Goal: Task Accomplishment & Management: Manage account settings

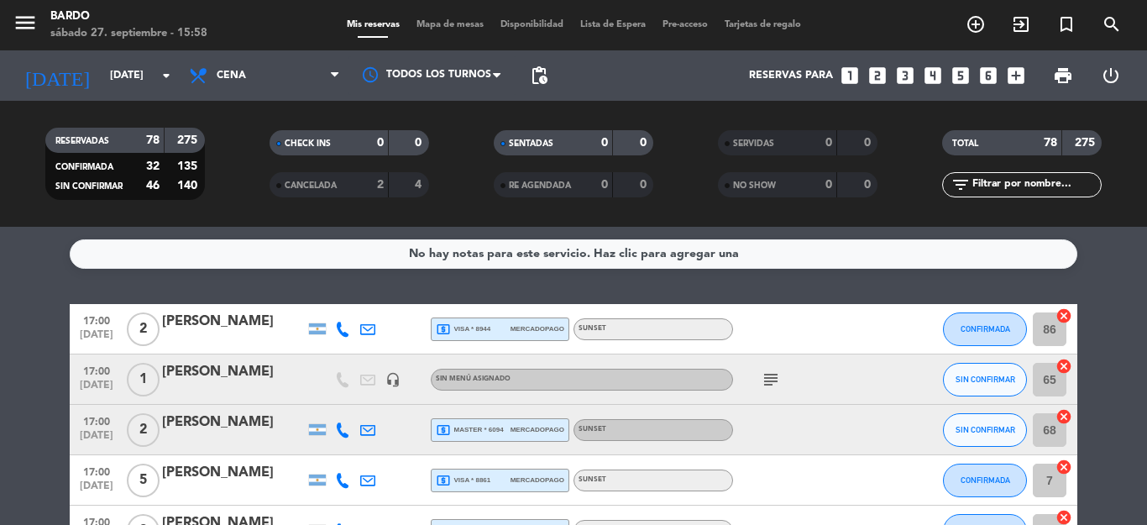
click at [493, 326] on div "local_atm visa * 8944 mercadopago" at bounding box center [500, 329] width 128 height 22
click at [478, 428] on span "local_atm master * 6094" at bounding box center [470, 429] width 68 height 15
click at [517, 481] on span "mercadopago" at bounding box center [537, 479] width 54 height 11
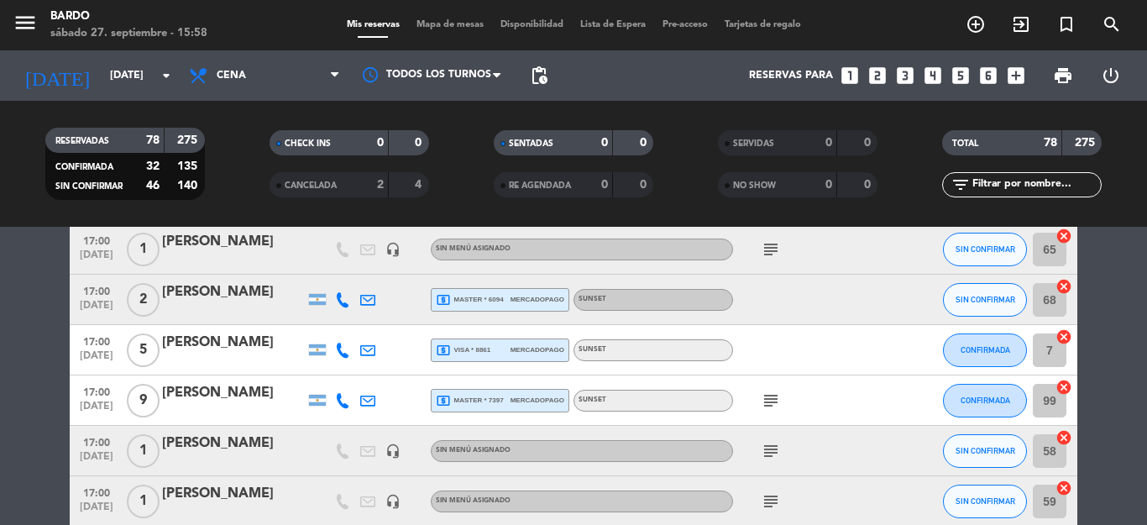
scroll to position [201, 0]
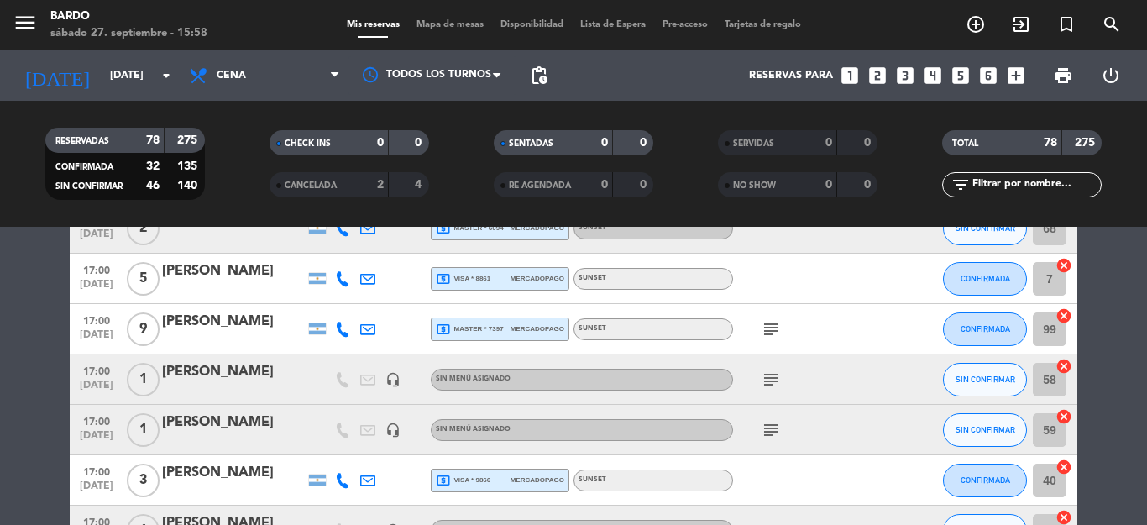
click at [515, 324] on span "mercadopago" at bounding box center [537, 328] width 54 height 11
click at [478, 480] on span "local_atm visa * 9866" at bounding box center [463, 480] width 55 height 15
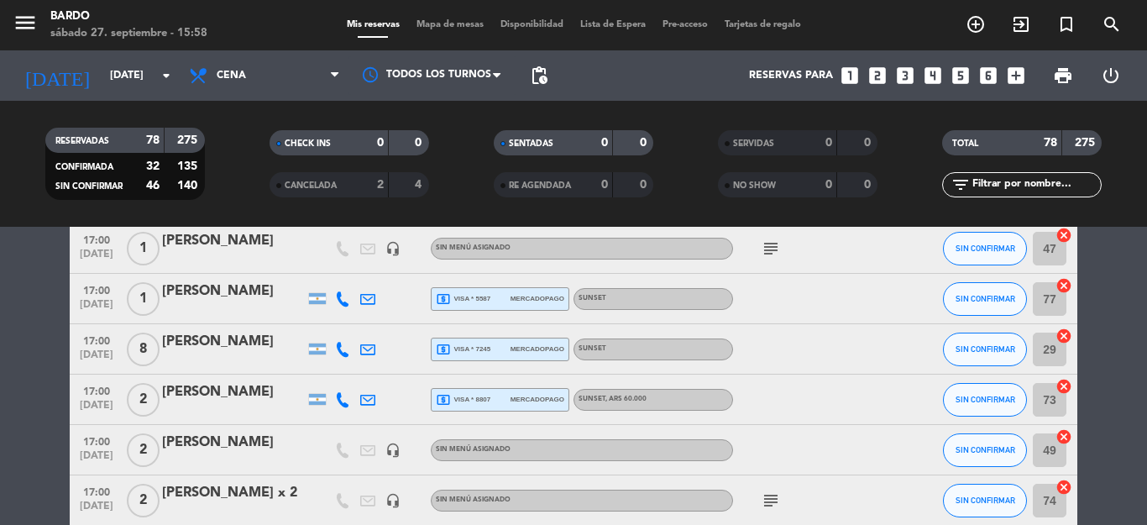
scroll to position [537, 0]
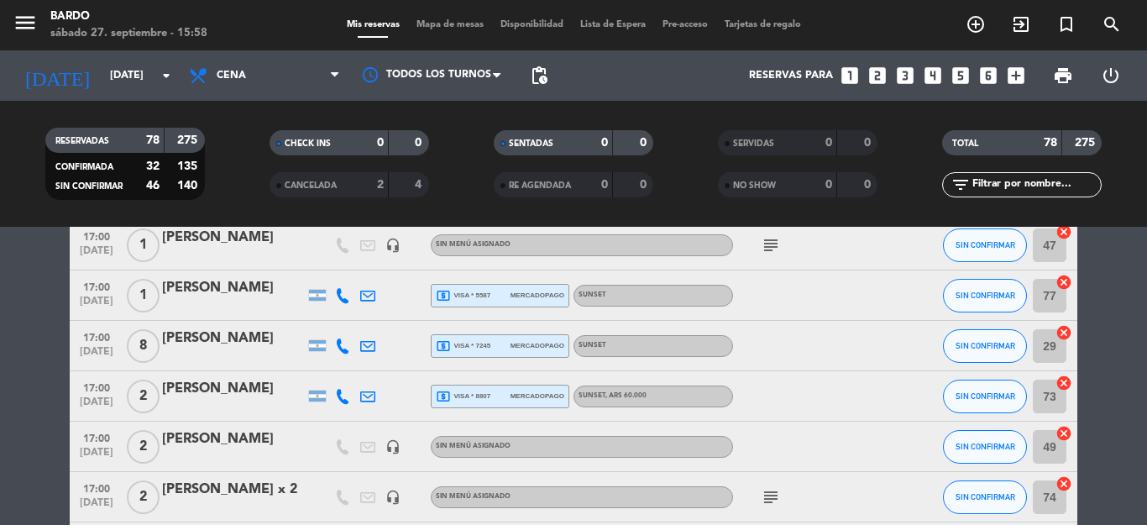
click at [464, 296] on span "local_atm visa * 5587" at bounding box center [463, 295] width 55 height 15
click at [471, 344] on span "local_atm visa * 7245" at bounding box center [463, 345] width 55 height 15
click at [482, 393] on span "local_atm visa * 8807" at bounding box center [463, 396] width 55 height 15
click at [478, 339] on span "local_atm visa * 7245" at bounding box center [463, 345] width 55 height 15
click at [227, 288] on div "[PERSON_NAME]" at bounding box center [233, 288] width 143 height 22
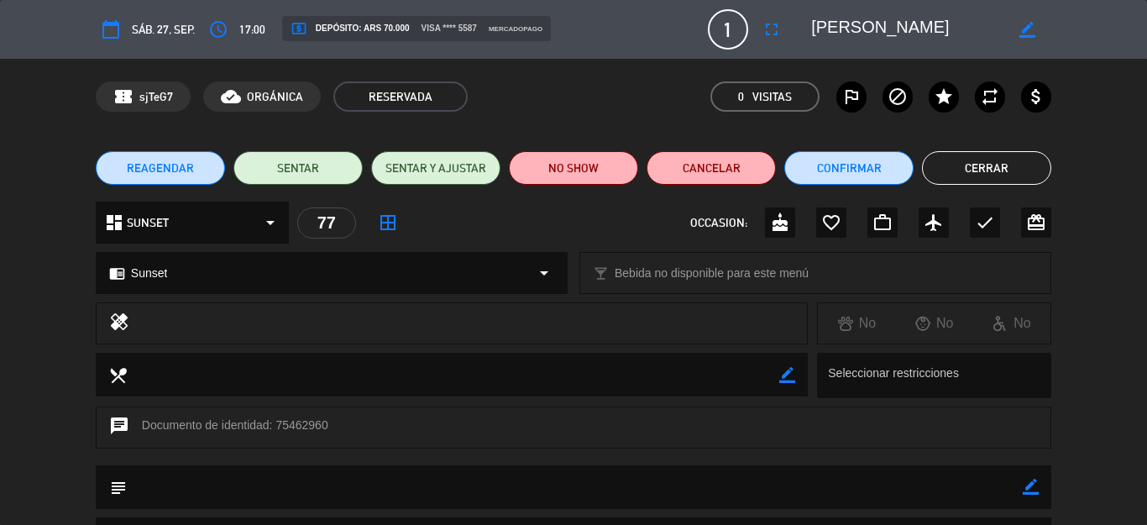
click at [1026, 465] on div "subject border_color" at bounding box center [573, 487] width 955 height 44
click at [1022, 483] on icon "border_color" at bounding box center [1030, 486] width 16 height 16
click at [630, 474] on textarea at bounding box center [575, 486] width 896 height 43
type textarea "VALOR 70K"
click at [1022, 483] on icon at bounding box center [1030, 486] width 16 height 16
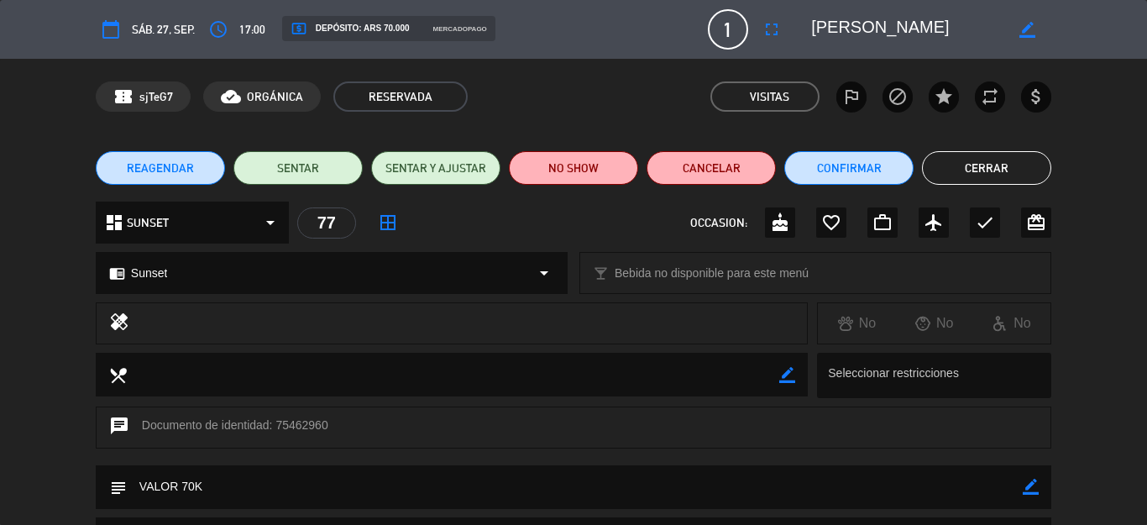
click at [966, 177] on button "Cerrar" at bounding box center [986, 168] width 129 height 34
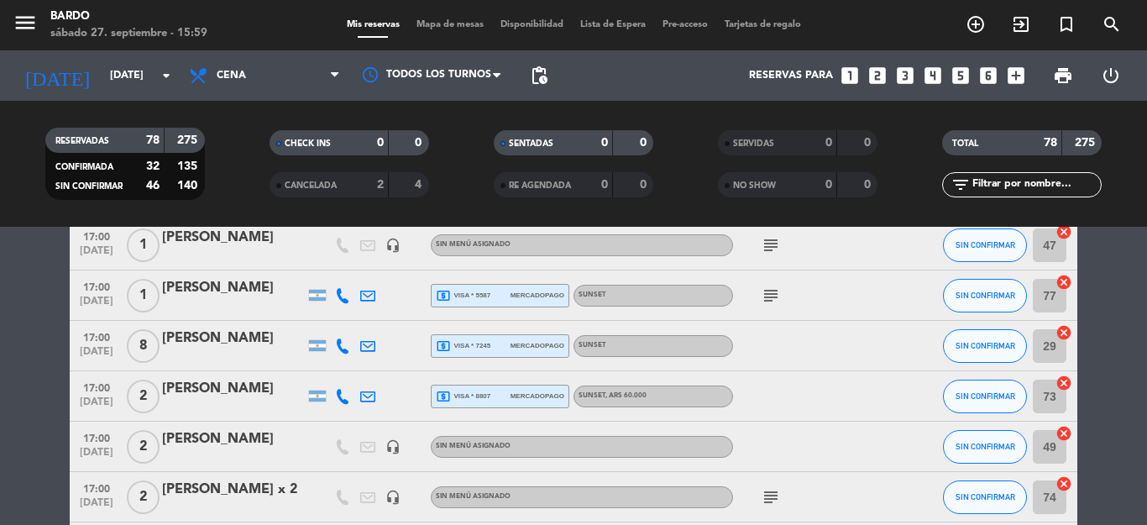
click at [517, 397] on span "mercadopago" at bounding box center [537, 395] width 54 height 11
click at [217, 402] on div at bounding box center [233, 406] width 143 height 13
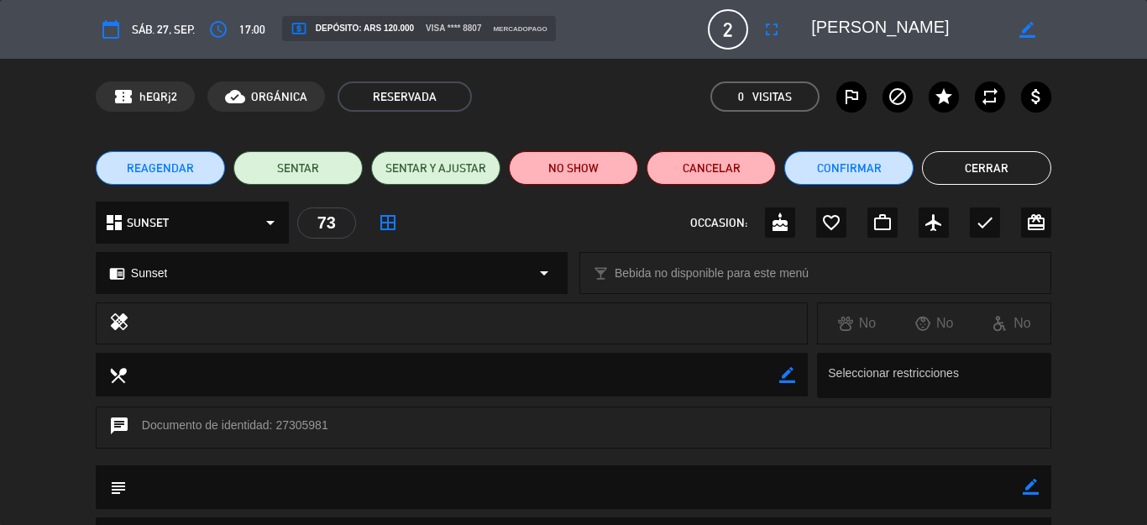
click at [1022, 483] on icon "border_color" at bounding box center [1030, 486] width 16 height 16
click at [722, 496] on textarea at bounding box center [575, 486] width 896 height 43
type textarea "PAGARON C/U A 60K"
click at [1022, 486] on icon at bounding box center [1030, 486] width 16 height 16
click at [972, 177] on button "Cerrar" at bounding box center [986, 168] width 129 height 34
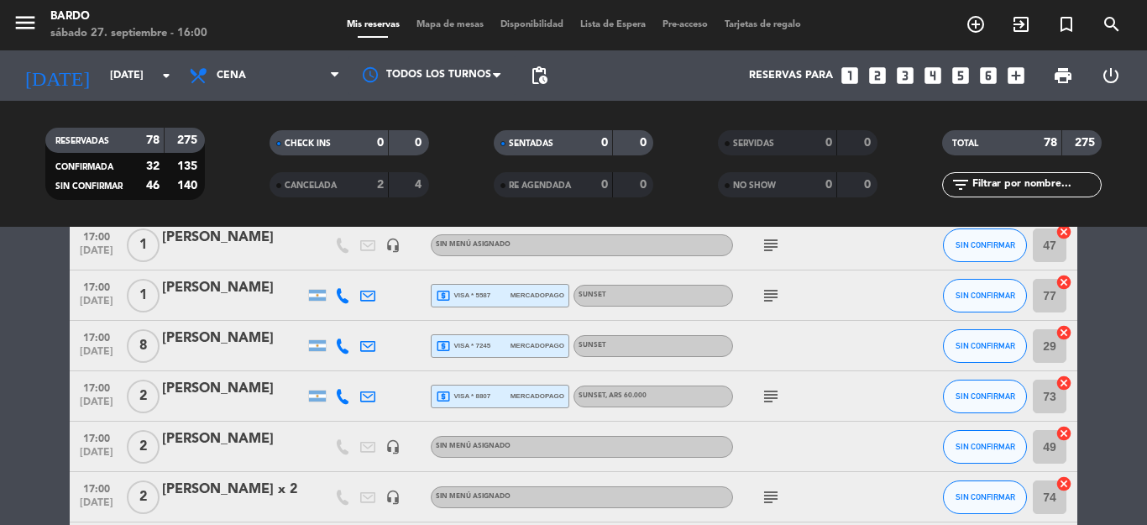
click at [250, 248] on div "[PERSON_NAME]" at bounding box center [233, 238] width 143 height 22
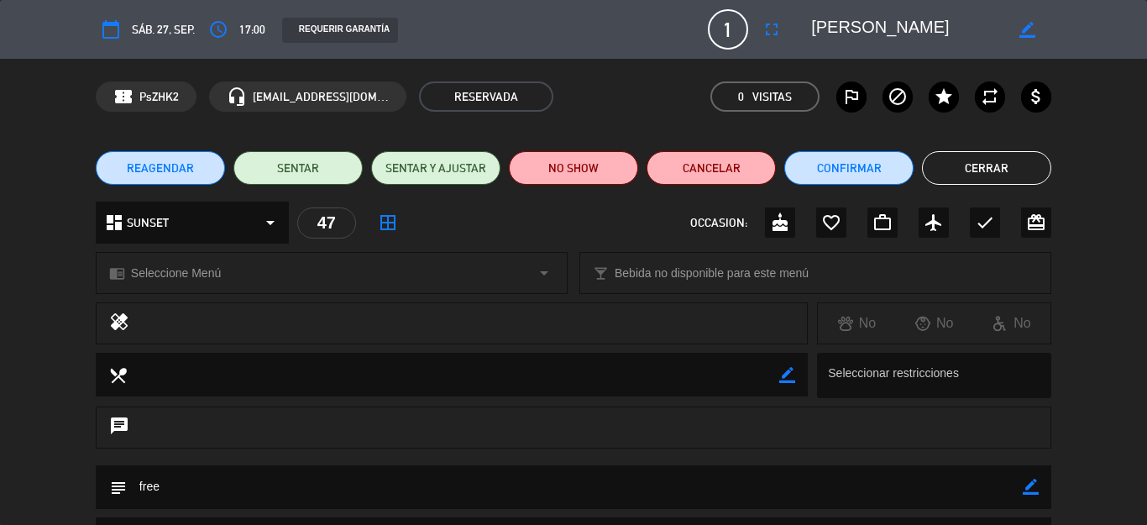
click at [937, 172] on button "Cerrar" at bounding box center [986, 168] width 129 height 34
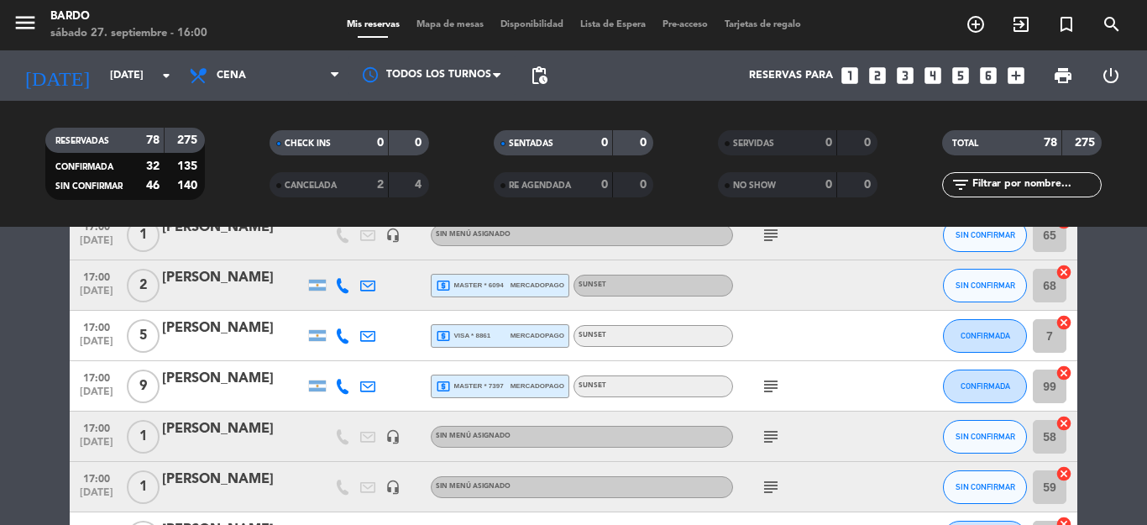
scroll to position [0, 0]
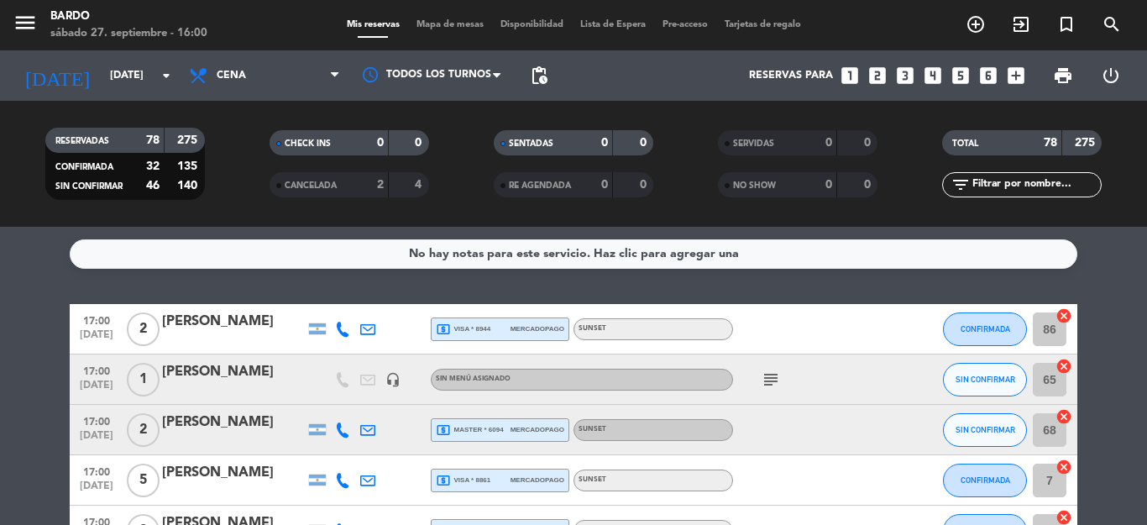
click at [250, 329] on div "[PERSON_NAME]" at bounding box center [233, 322] width 143 height 22
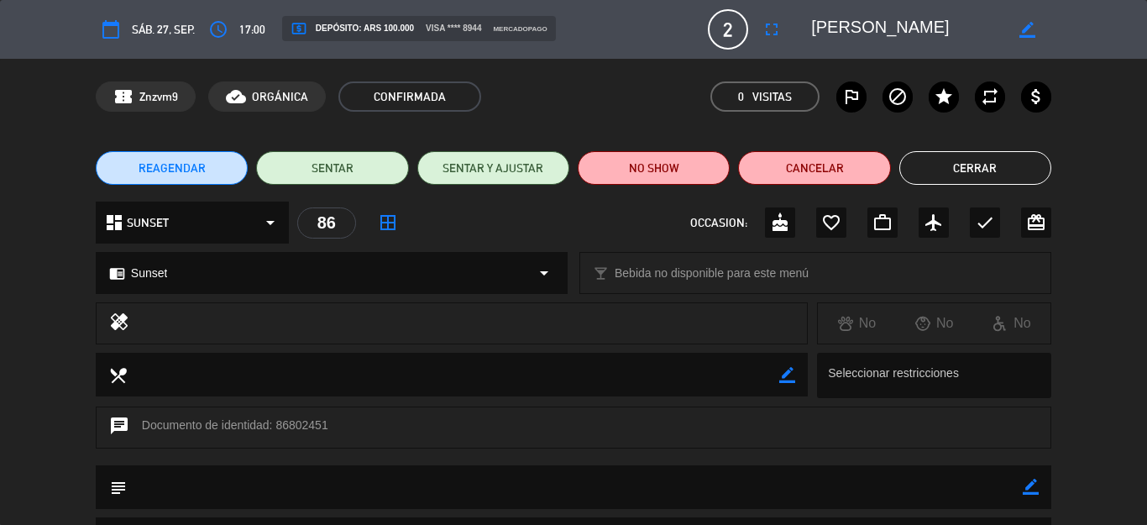
click at [954, 168] on button "Cerrar" at bounding box center [975, 168] width 152 height 34
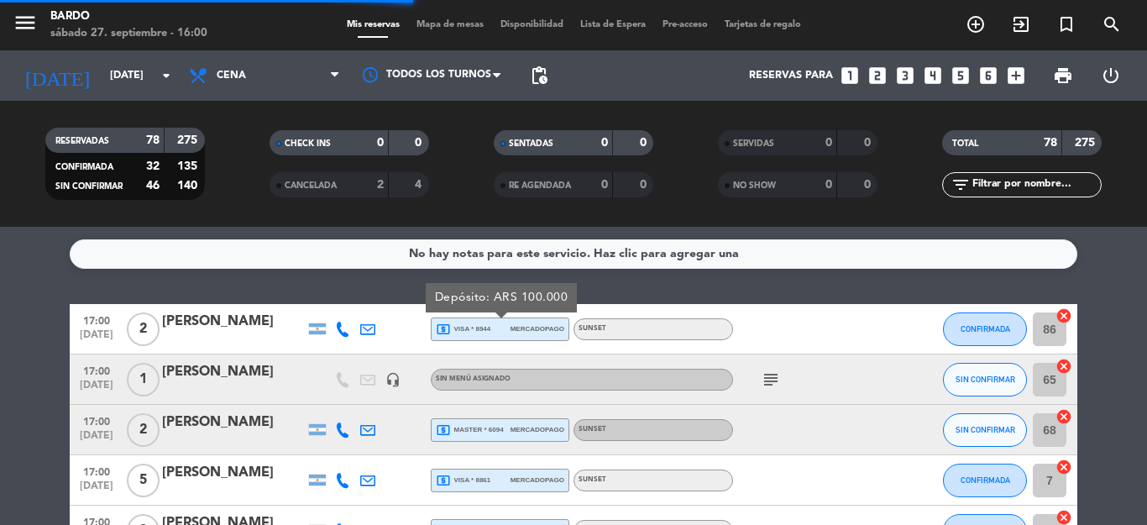
click at [510, 326] on span "mercadopago" at bounding box center [537, 328] width 54 height 11
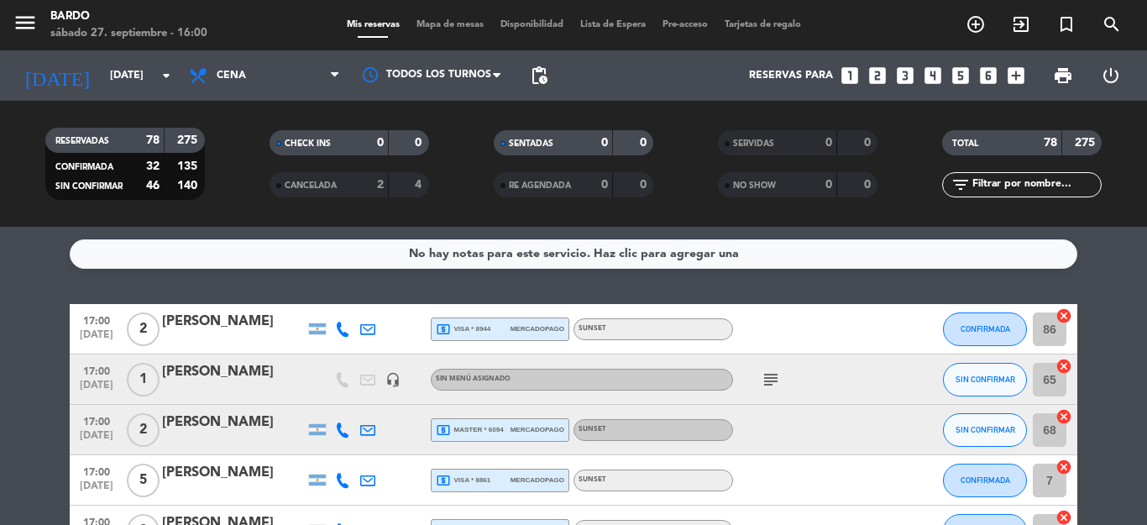
click at [465, 429] on span "local_atm master * 6094" at bounding box center [470, 429] width 68 height 15
click at [241, 430] on div "[PERSON_NAME]" at bounding box center [233, 422] width 143 height 22
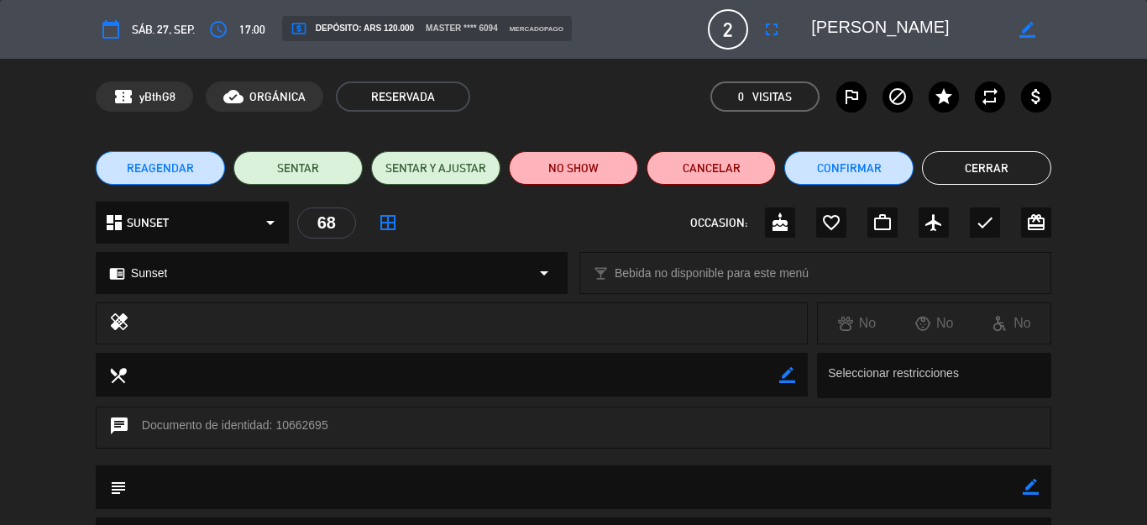
click at [1023, 479] on icon "border_color" at bounding box center [1030, 486] width 16 height 16
click at [786, 468] on textarea at bounding box center [575, 486] width 896 height 43
type textarea "PAGARON C/U A 60K"
click at [1022, 488] on icon at bounding box center [1030, 486] width 16 height 16
click at [978, 172] on button "Cerrar" at bounding box center [986, 168] width 129 height 34
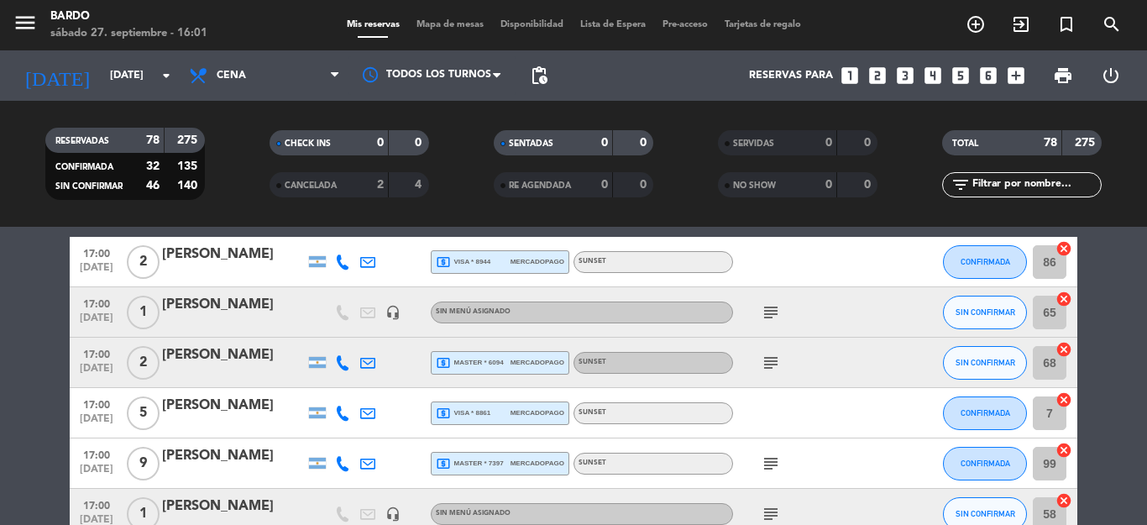
scroll to position [101, 0]
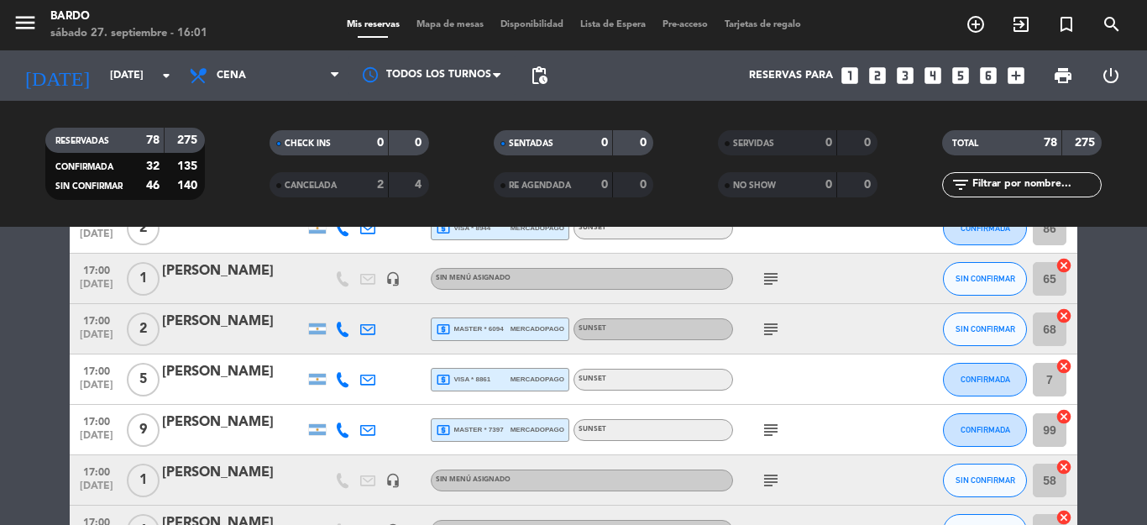
click at [518, 385] on div "local_atm visa * 8861 mercadopago" at bounding box center [500, 379] width 128 height 22
click at [518, 434] on span "mercadopago" at bounding box center [537, 429] width 54 height 11
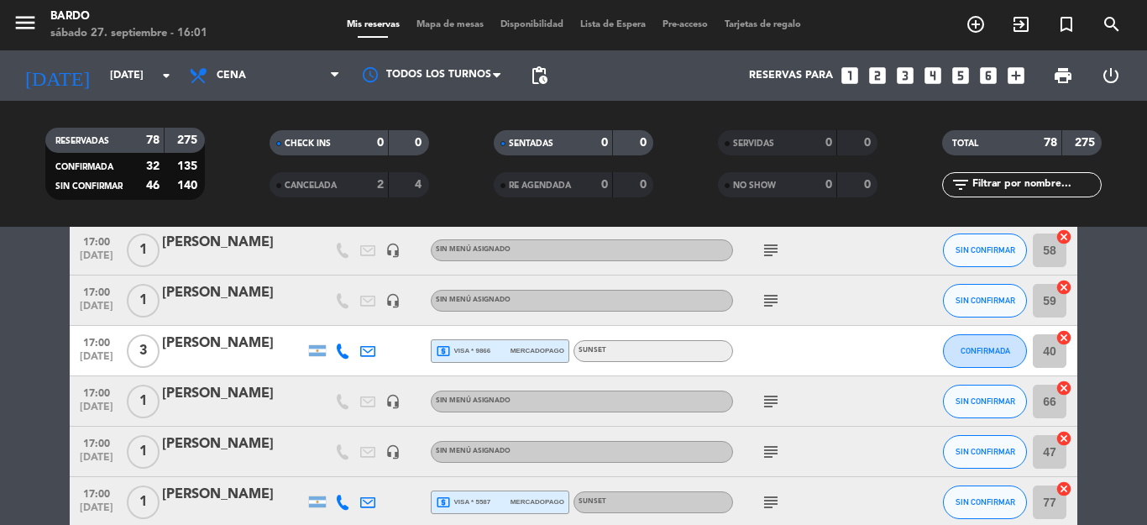
scroll to position [403, 0]
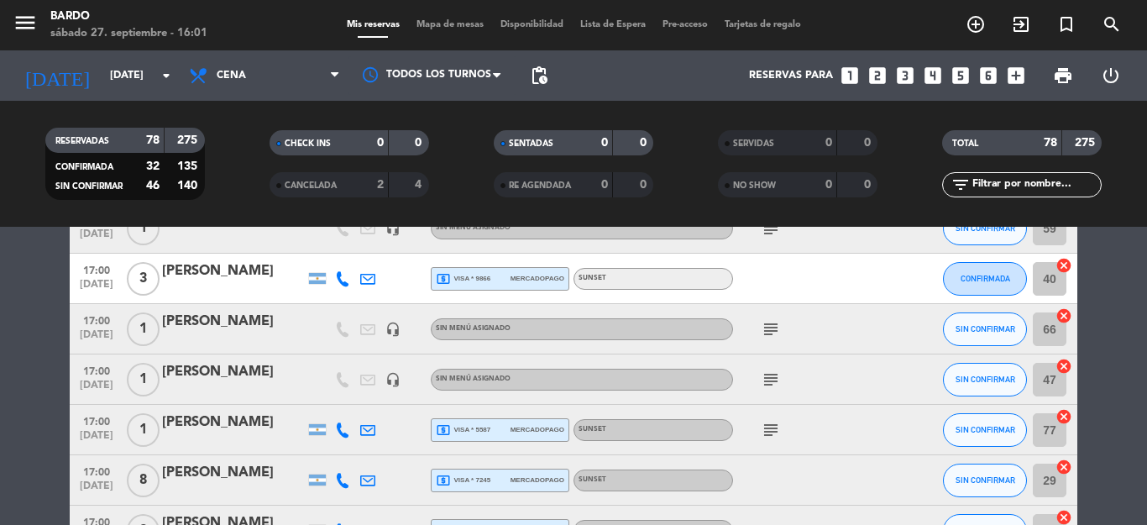
click at [476, 286] on div "local_atm visa * 9866 mercadopago" at bounding box center [500, 279] width 128 height 22
click at [510, 424] on span "mercadopago" at bounding box center [537, 429] width 54 height 11
click at [530, 474] on span "mercadopago" at bounding box center [537, 479] width 54 height 11
click at [232, 480] on div "[PERSON_NAME]" at bounding box center [233, 473] width 143 height 22
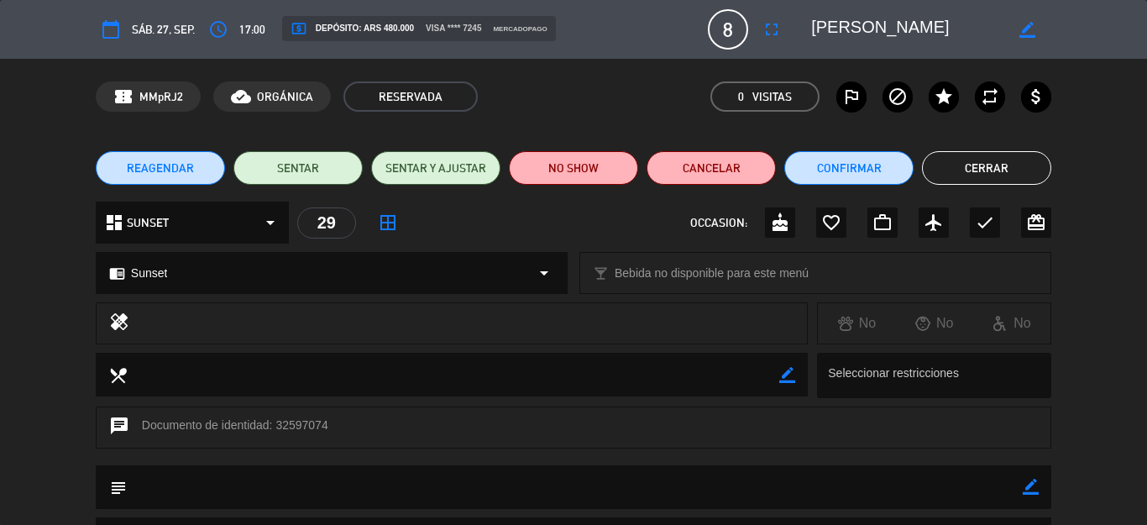
click at [1022, 489] on icon "border_color" at bounding box center [1030, 486] width 16 height 16
click at [744, 468] on textarea at bounding box center [575, 486] width 896 height 43
type textarea "PAGARN C/U A 60K"
click at [1023, 488] on icon at bounding box center [1030, 486] width 16 height 16
click at [972, 154] on button "Cerrar" at bounding box center [986, 168] width 129 height 34
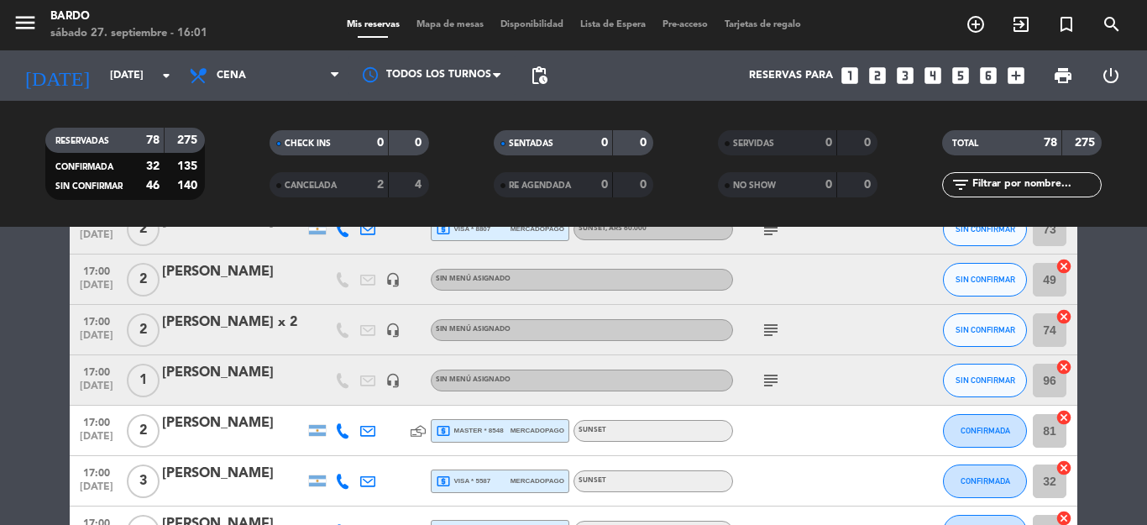
scroll to position [705, 0]
click at [532, 238] on div "local_atm visa * 8807 mercadopago" at bounding box center [500, 228] width 128 height 22
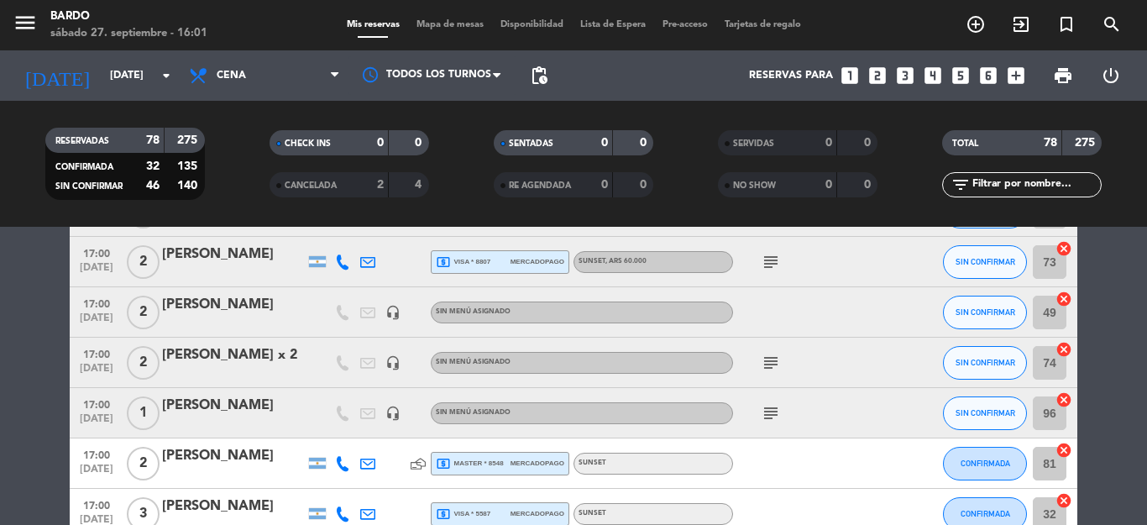
click at [490, 255] on div "local_atm visa * 8807 mercadopago" at bounding box center [500, 262] width 128 height 22
click at [768, 264] on icon "subject" at bounding box center [770, 262] width 20 height 20
click at [497, 463] on div "local_atm master * 8548 mercadopago" at bounding box center [500, 463] width 128 height 22
click at [222, 466] on div "[PERSON_NAME]" at bounding box center [233, 456] width 143 height 22
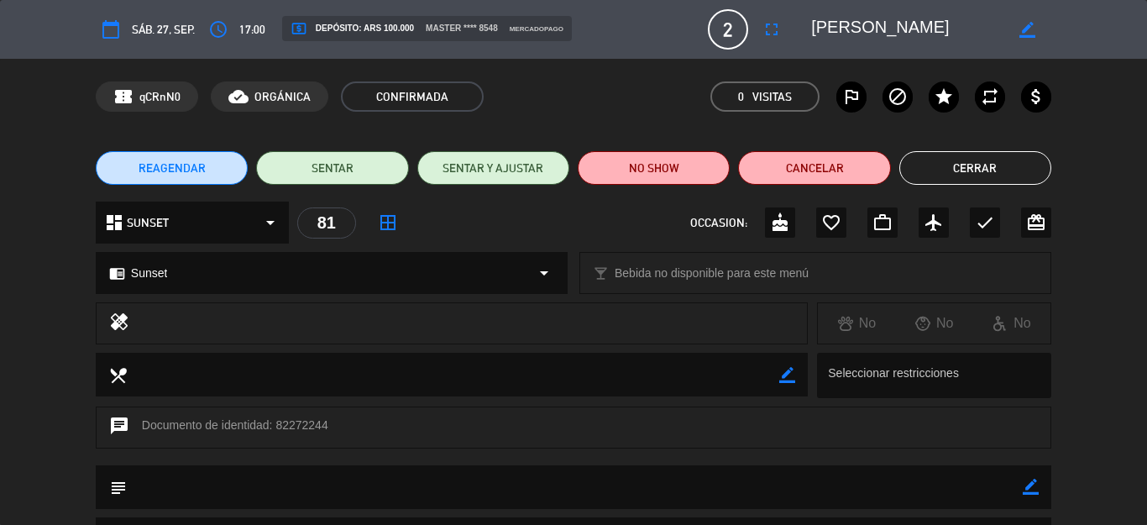
click at [282, 482] on textarea at bounding box center [575, 486] width 896 height 43
click at [1022, 492] on icon "border_color" at bounding box center [1030, 486] width 16 height 16
click at [594, 484] on textarea at bounding box center [575, 486] width 896 height 43
type textarea "COBRAR EN TAQUILLA A 50K. PAGO RECHAZADO X ME4ITRE"
click at [1022, 491] on icon at bounding box center [1030, 486] width 16 height 16
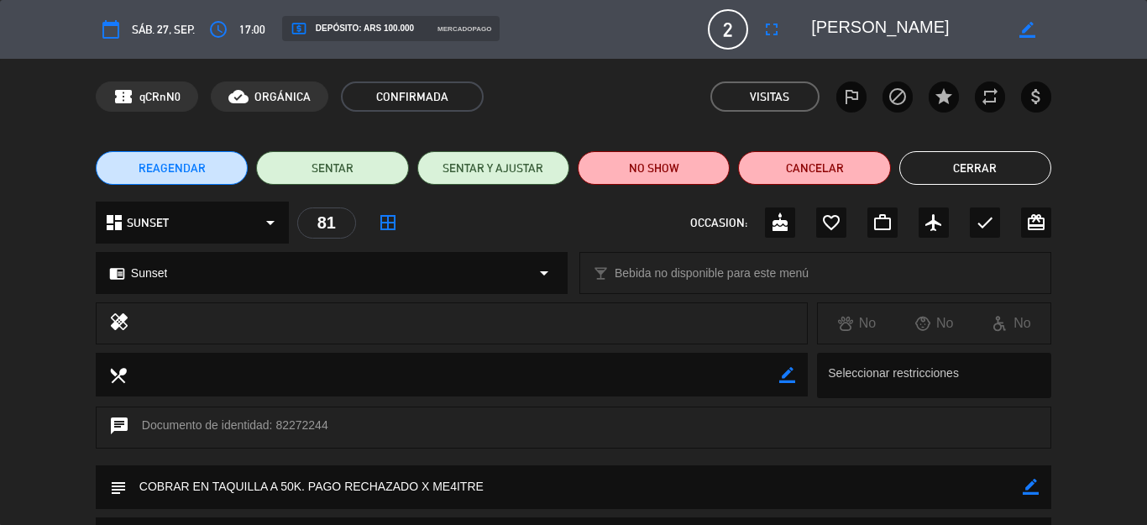
click at [938, 169] on button "Cerrar" at bounding box center [975, 168] width 152 height 34
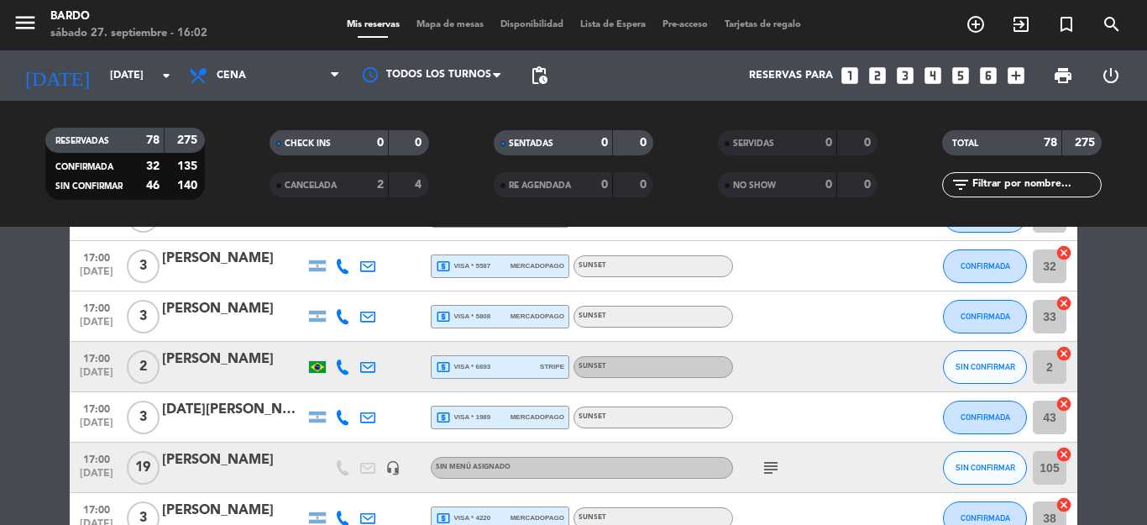
scroll to position [940, 0]
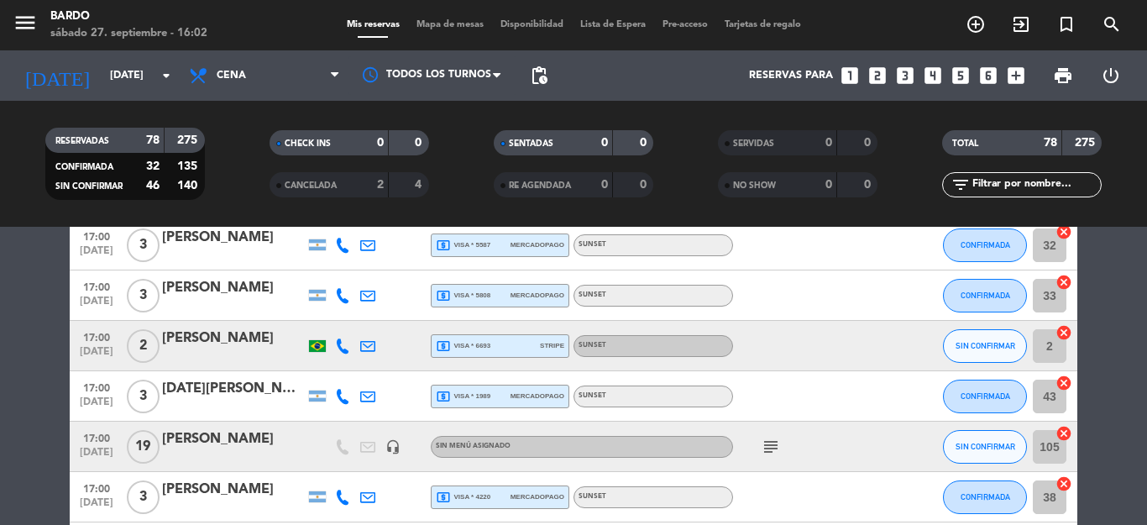
click at [444, 241] on span "local_atm visa * 5587" at bounding box center [463, 245] width 55 height 15
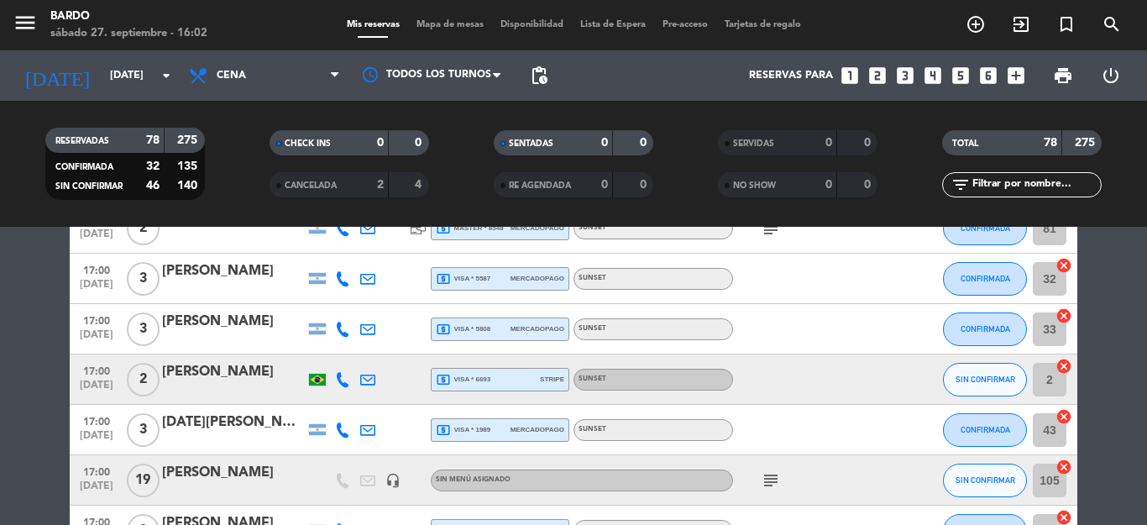
click at [516, 269] on div "local_atm visa * 5587 mercadopago" at bounding box center [500, 279] width 128 height 22
click at [512, 318] on div "local_atm visa * 5808 mercadopago" at bounding box center [500, 329] width 128 height 22
click at [511, 388] on div "local_atm visa * 6693 stripe" at bounding box center [500, 379] width 128 height 22
click at [247, 379] on div "[PERSON_NAME]" at bounding box center [233, 372] width 143 height 22
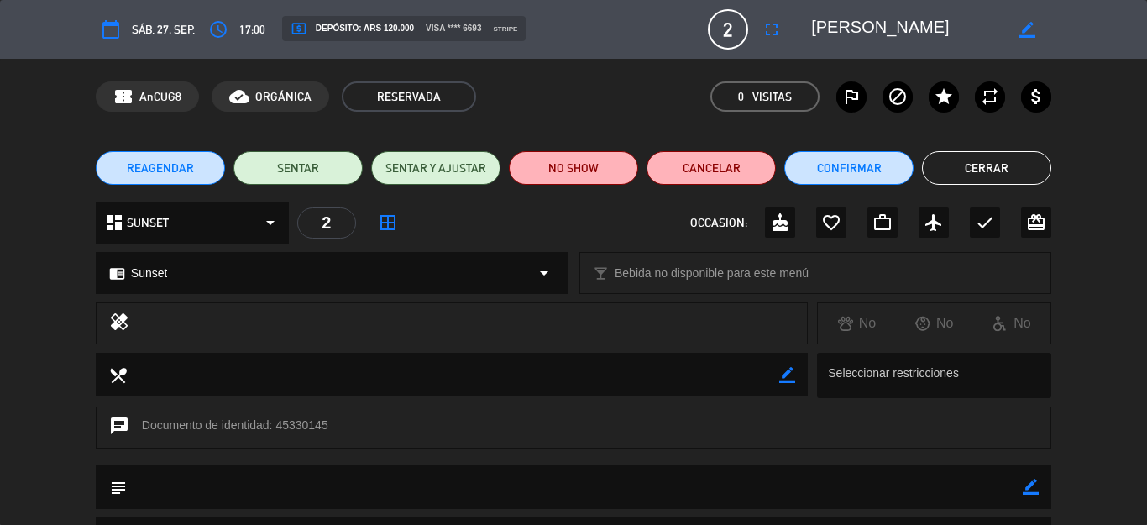
click at [1022, 490] on icon "border_color" at bounding box center [1030, 486] width 16 height 16
type textarea "PAGARON 60K C/U"
click at [1022, 491] on icon at bounding box center [1030, 486] width 16 height 16
click at [993, 167] on button "Cerrar" at bounding box center [986, 168] width 129 height 34
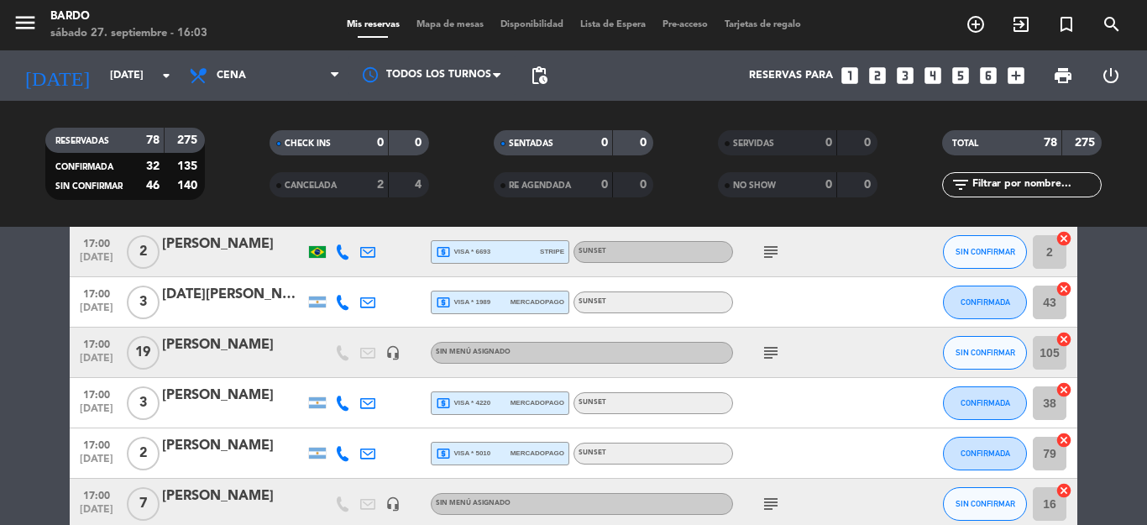
scroll to position [1041, 0]
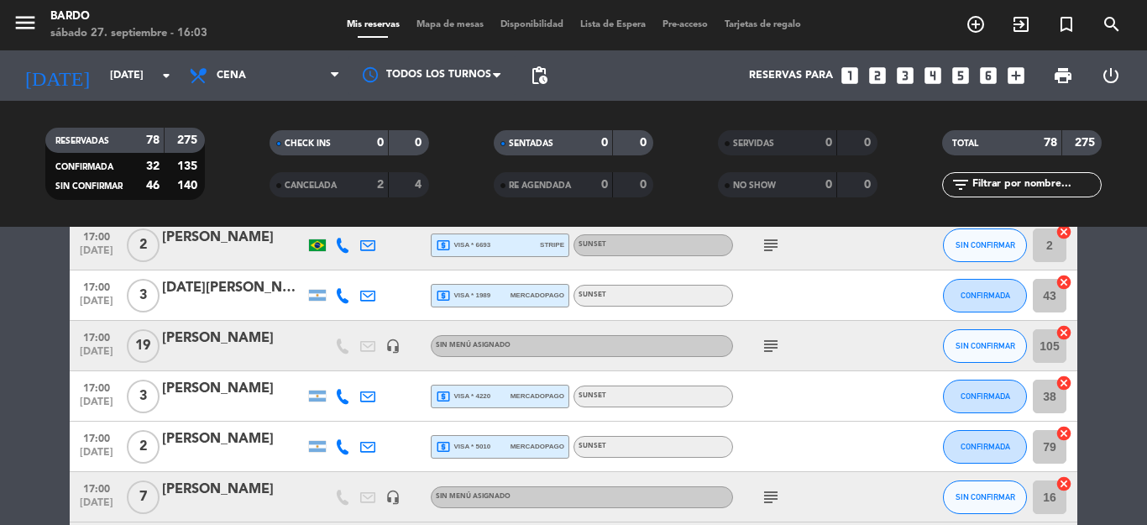
click at [490, 295] on div "local_atm visa * 1989 mercadopago" at bounding box center [500, 296] width 128 height 22
click at [488, 402] on div "local_atm visa * 4220 mercadopago" at bounding box center [500, 396] width 128 height 22
click at [511, 462] on div "17:00 [DATE] 2 [PERSON_NAME] local_atm visa * 5010 mercadopago Sunset CONFIRMAD…" at bounding box center [573, 446] width 1007 height 50
click at [510, 445] on span "mercadopago" at bounding box center [537, 446] width 54 height 11
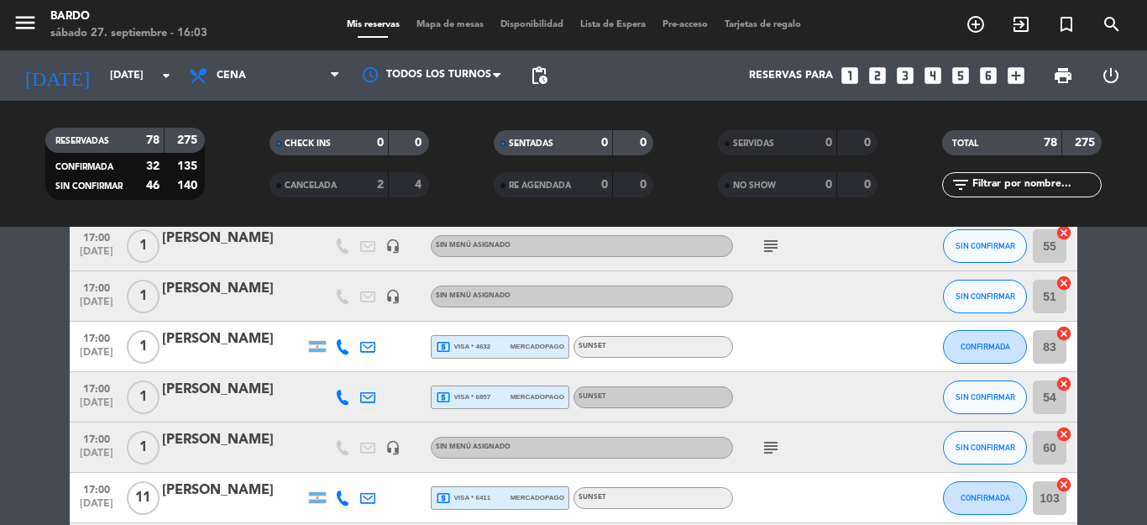
scroll to position [1410, 0]
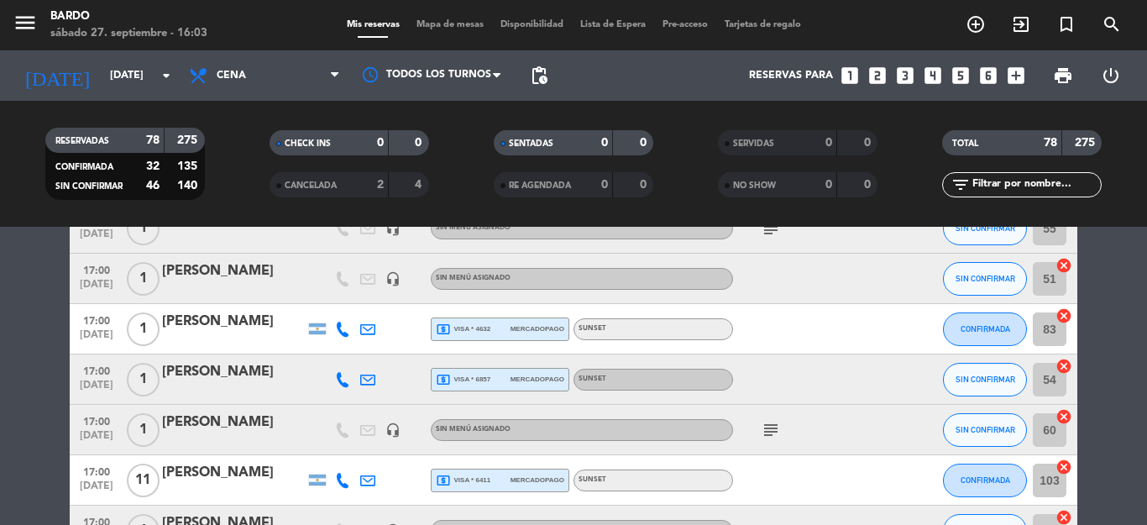
click at [467, 333] on span "local_atm visa * 4632" at bounding box center [463, 328] width 55 height 15
click at [489, 379] on div "local_atm visa * 6857 mercadopago" at bounding box center [500, 379] width 128 height 22
click at [247, 379] on div "[PERSON_NAME]" at bounding box center [233, 372] width 143 height 22
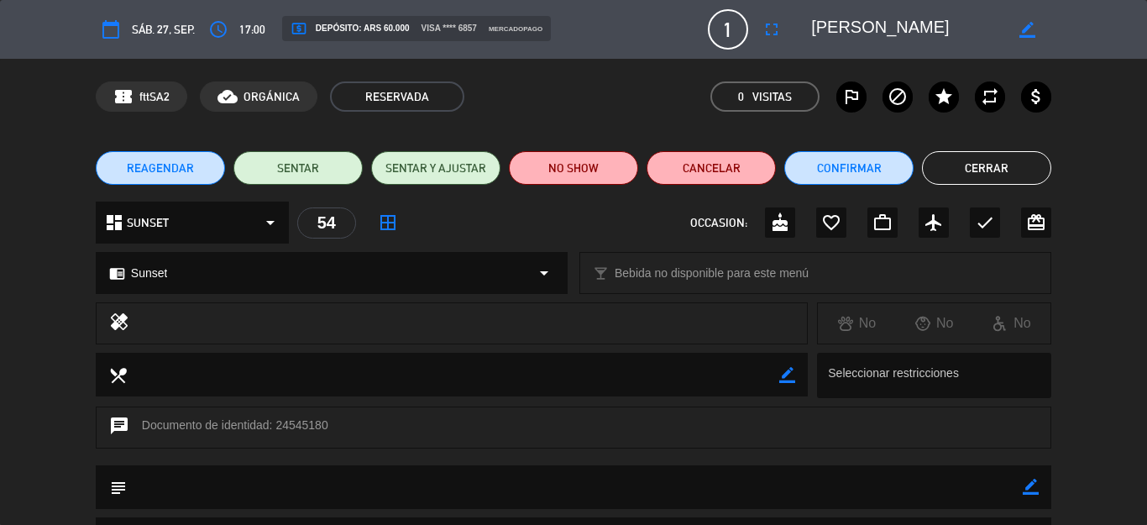
click at [1022, 489] on icon "border_color" at bounding box center [1030, 486] width 16 height 16
type textarea "PAGO 60K"
click at [1022, 492] on icon at bounding box center [1030, 486] width 16 height 16
click at [951, 165] on button "Cerrar" at bounding box center [986, 168] width 129 height 34
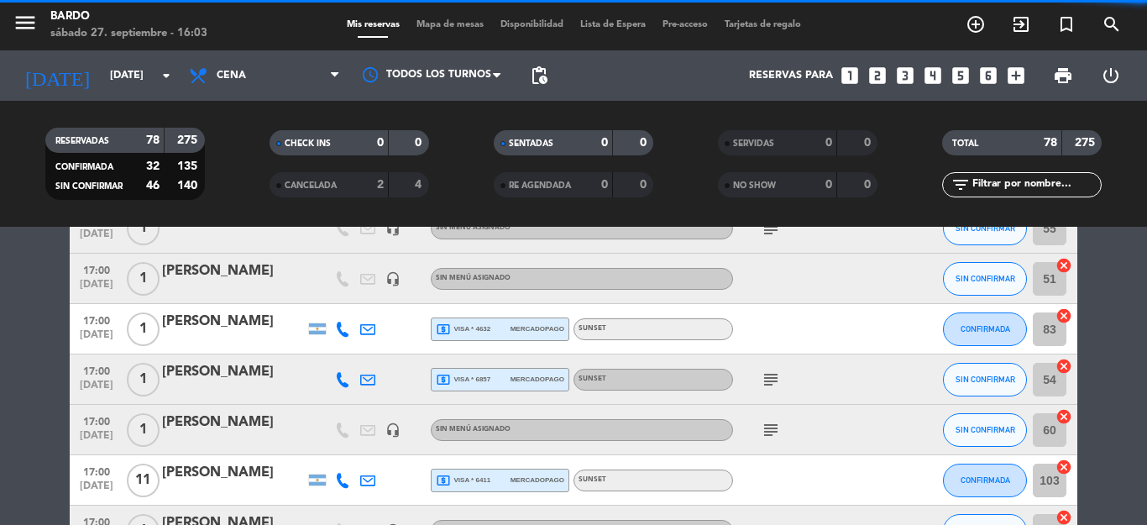
scroll to position [1444, 0]
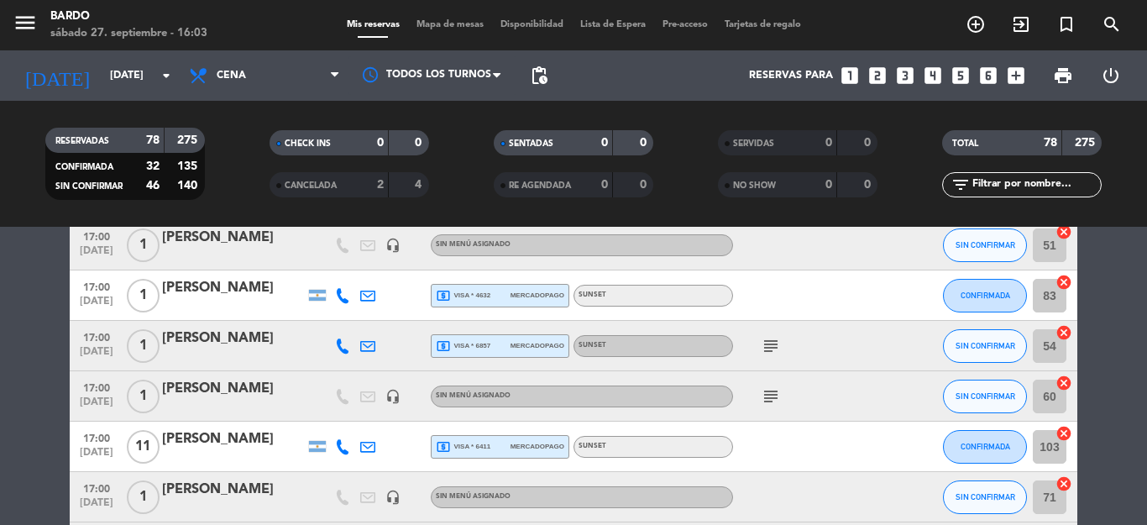
click at [760, 391] on icon "subject" at bounding box center [770, 396] width 20 height 20
click at [499, 452] on div "local_atm visa * 6411 mercadopago" at bounding box center [500, 447] width 128 height 22
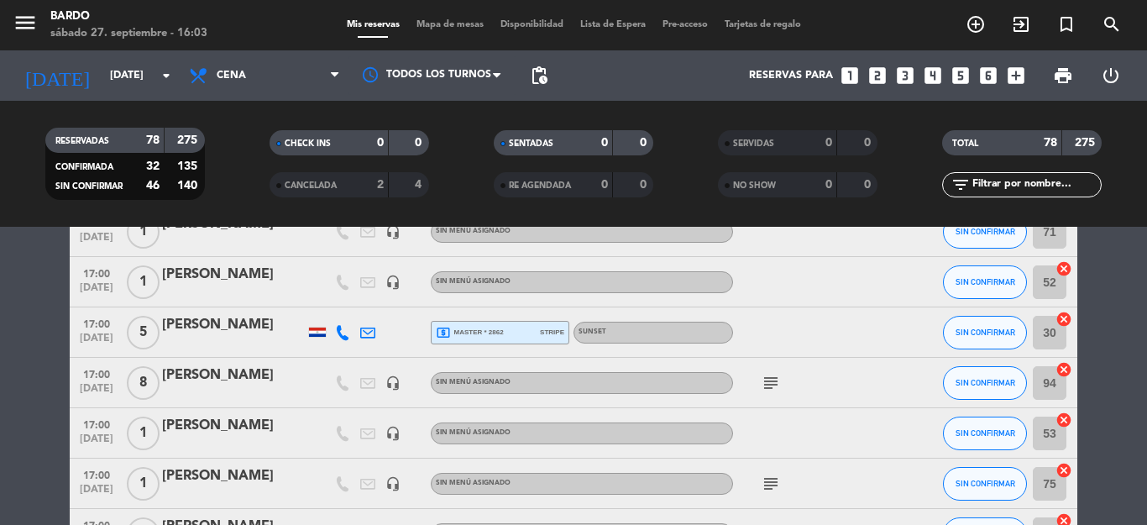
scroll to position [1712, 0]
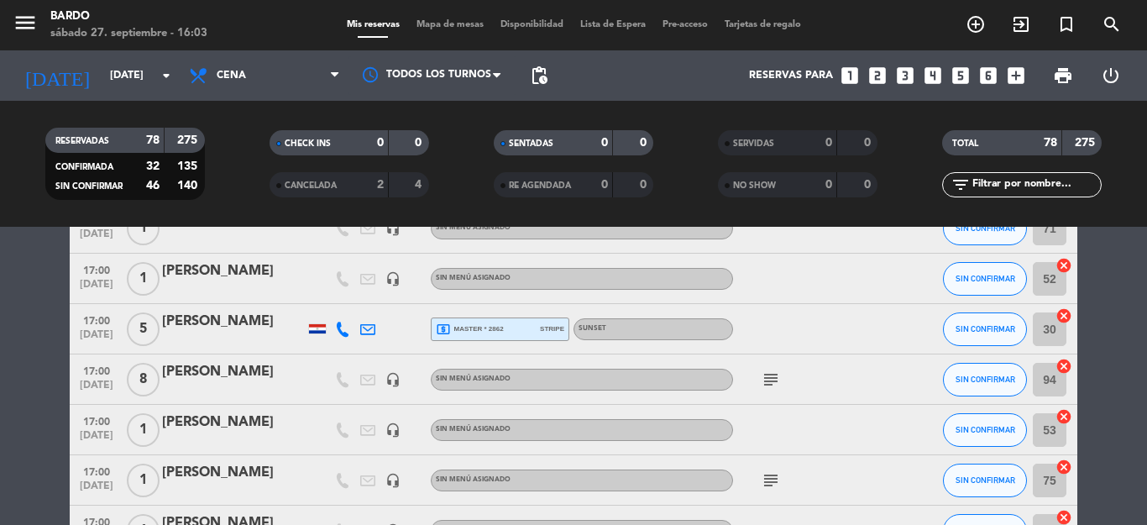
click at [517, 328] on div "local_atm master * 2862 stripe" at bounding box center [500, 329] width 128 height 22
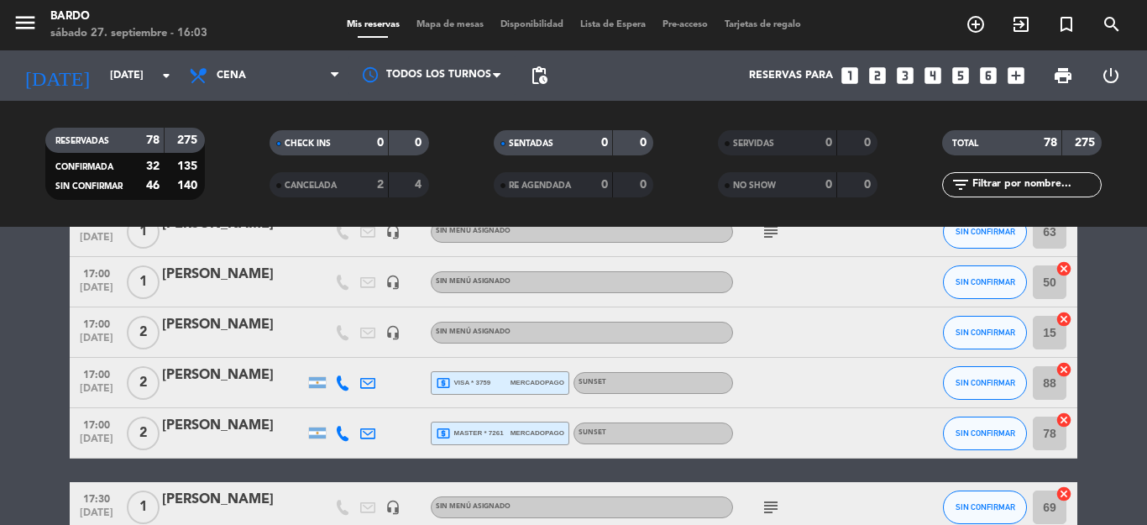
scroll to position [2014, 0]
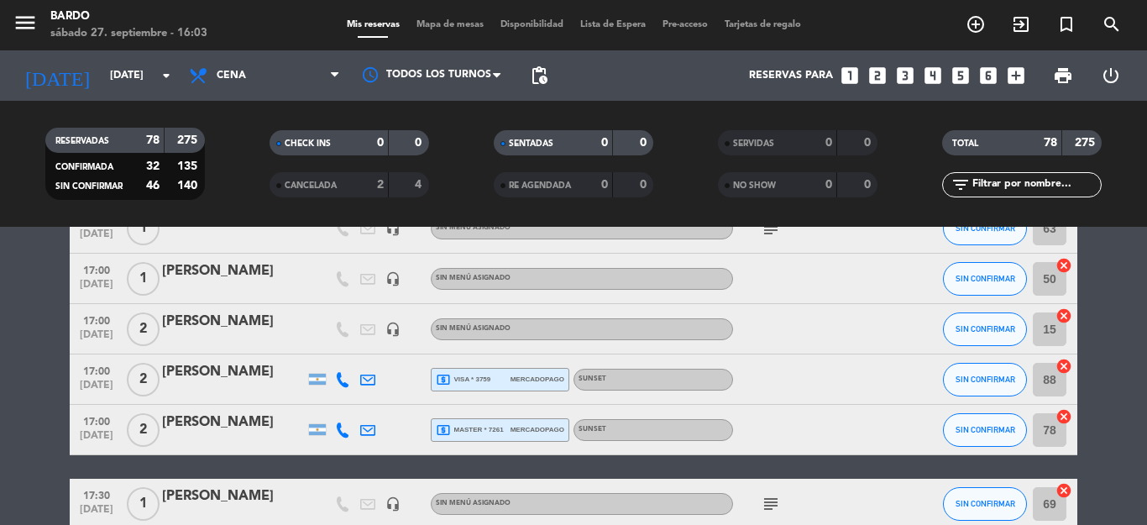
click at [478, 369] on div "local_atm visa * 3759 mercadopago" at bounding box center [500, 379] width 128 height 22
click at [243, 384] on div at bounding box center [233, 390] width 143 height 13
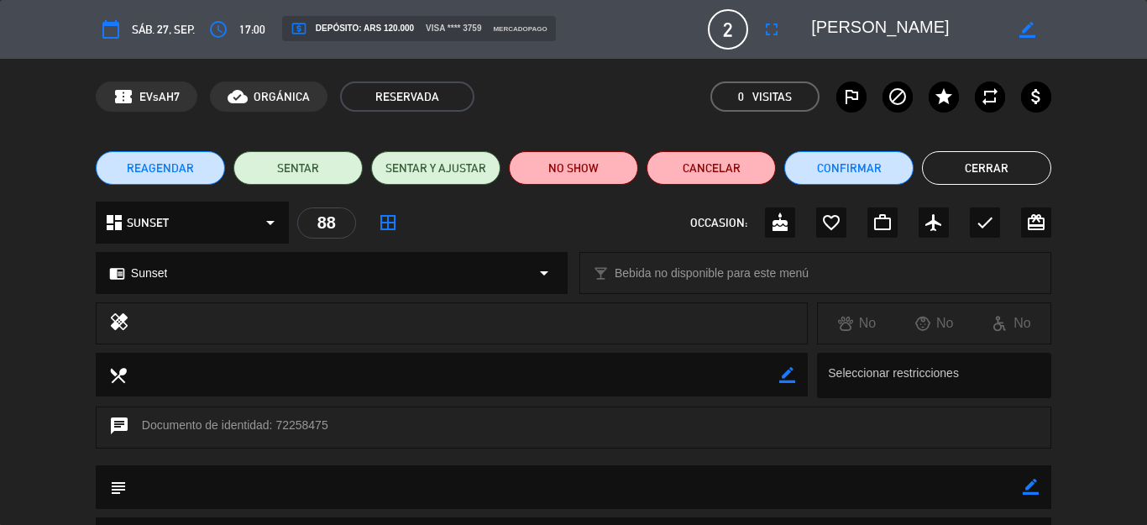
click at [1022, 489] on icon "border_color" at bounding box center [1030, 486] width 16 height 16
click at [906, 486] on textarea at bounding box center [575, 486] width 896 height 43
type textarea "PAGARON C/U 60K"
click at [1022, 480] on icon at bounding box center [1030, 486] width 16 height 16
click at [974, 161] on button "Cerrar" at bounding box center [986, 168] width 129 height 34
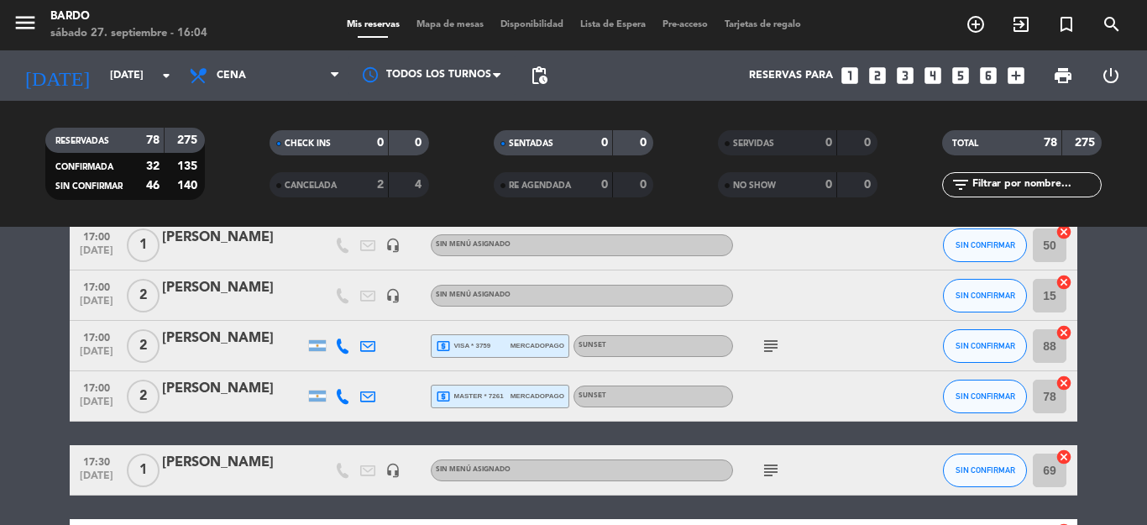
scroll to position [2082, 0]
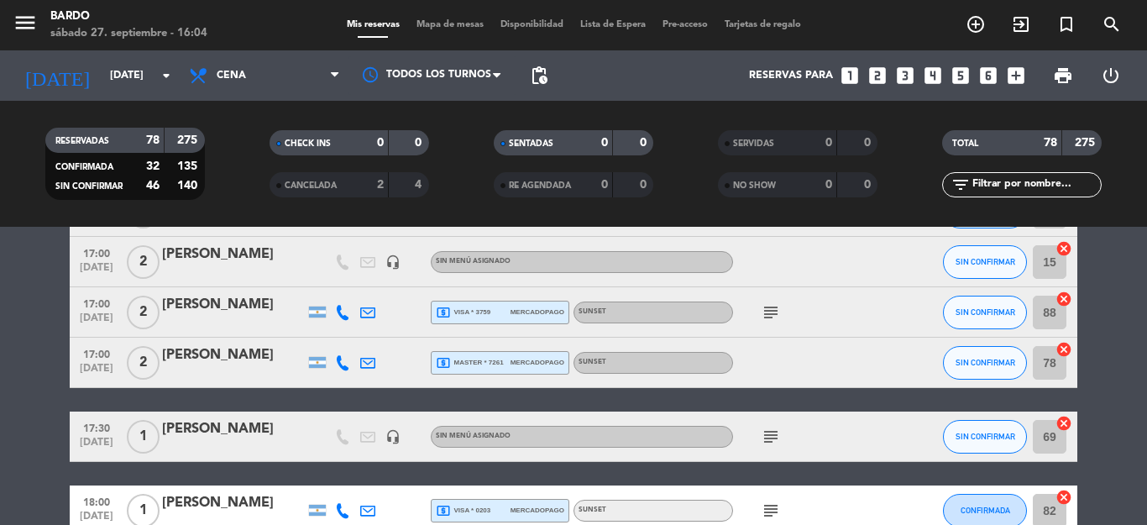
click at [517, 359] on span "mercadopago" at bounding box center [537, 362] width 54 height 11
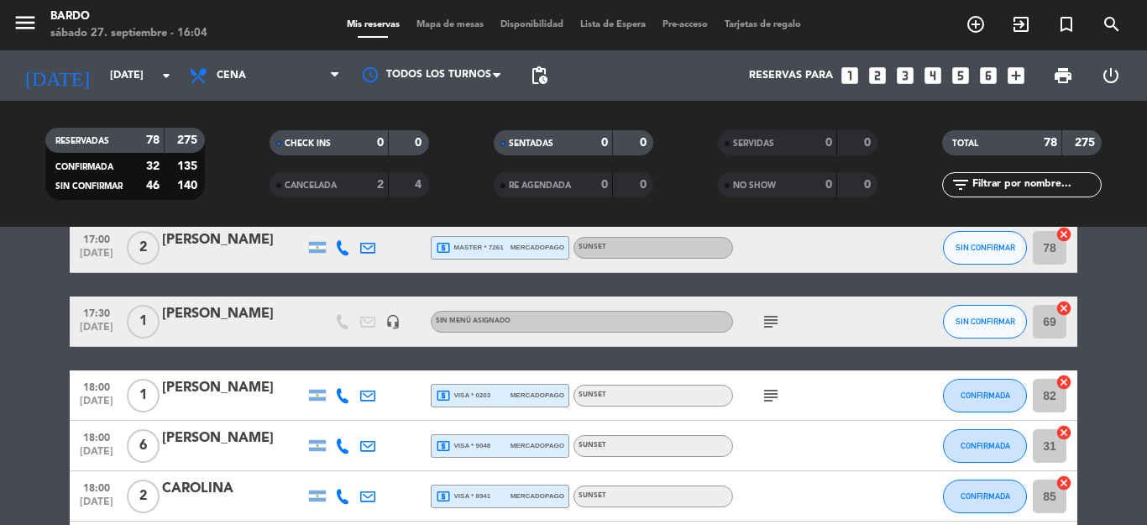
scroll to position [2216, 0]
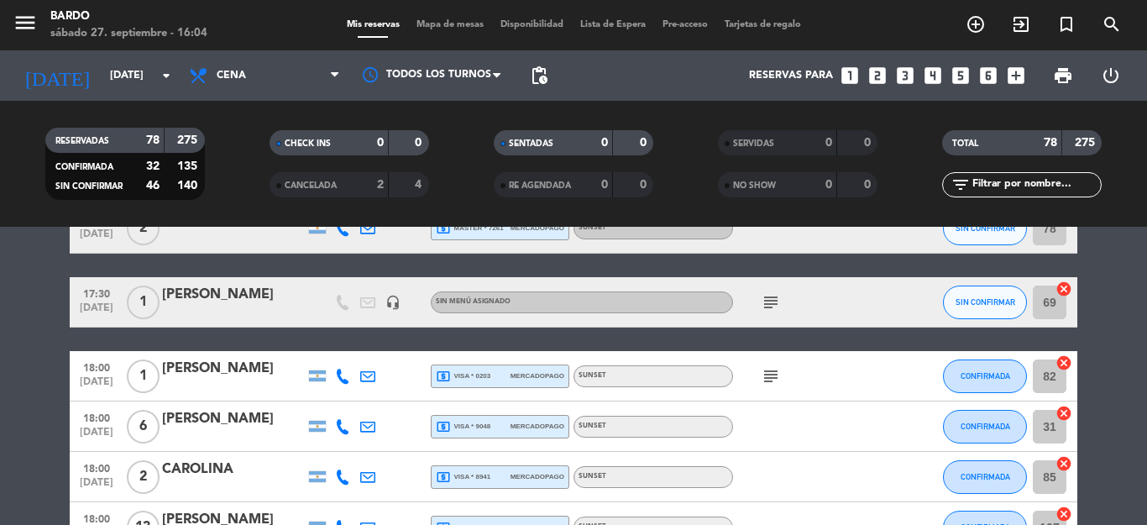
click at [498, 372] on div "local_atm visa * 0203 mercadopago" at bounding box center [500, 376] width 128 height 22
click at [765, 380] on icon "subject" at bounding box center [770, 376] width 20 height 20
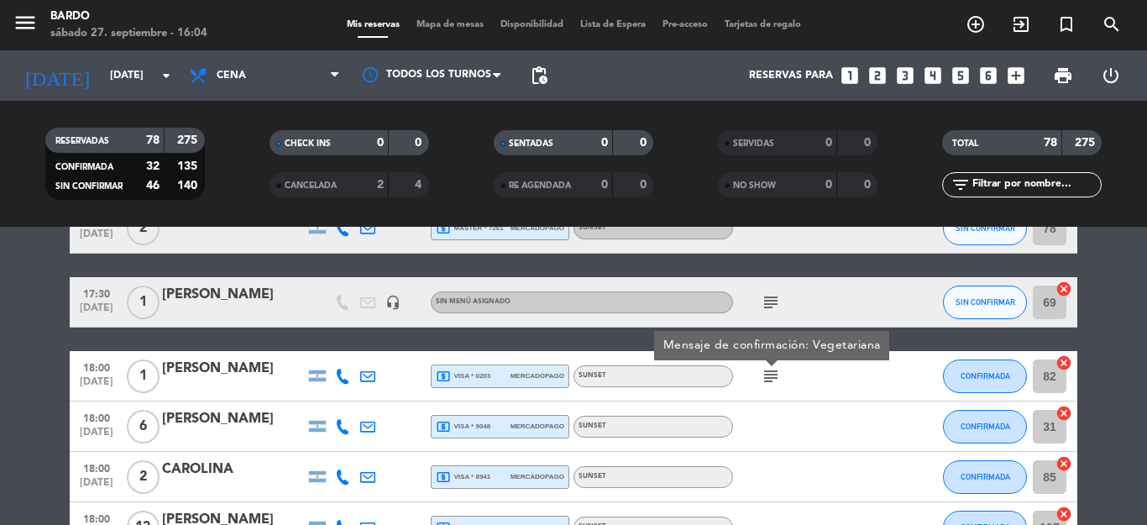
click at [266, 381] on div at bounding box center [233, 386] width 143 height 13
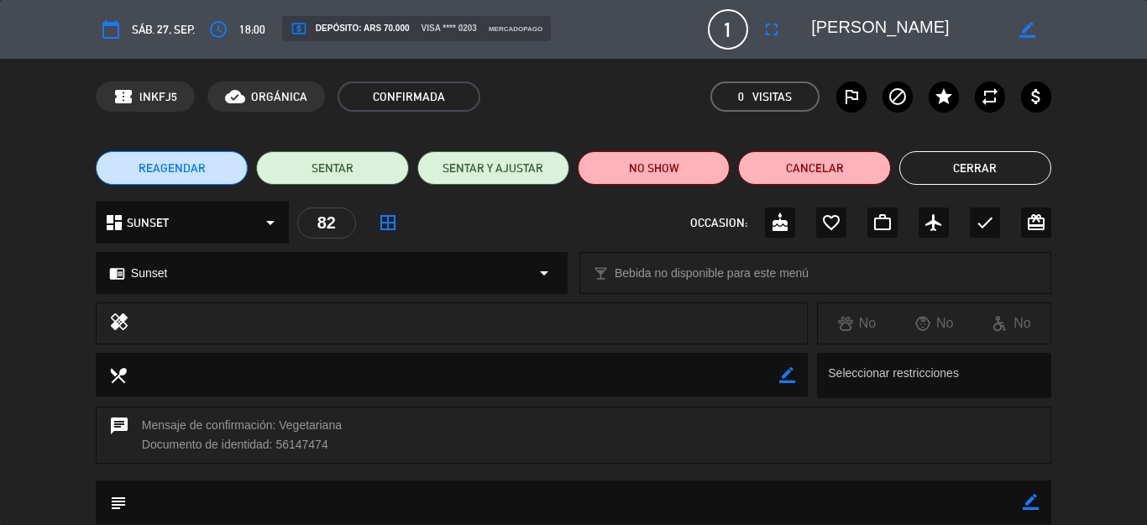
click at [1022, 507] on icon "border_color" at bounding box center [1030, 502] width 16 height 16
type textarea "PAGO 70K"
click at [1022, 507] on icon at bounding box center [1030, 502] width 16 height 16
click at [969, 159] on button "Cerrar" at bounding box center [975, 168] width 152 height 34
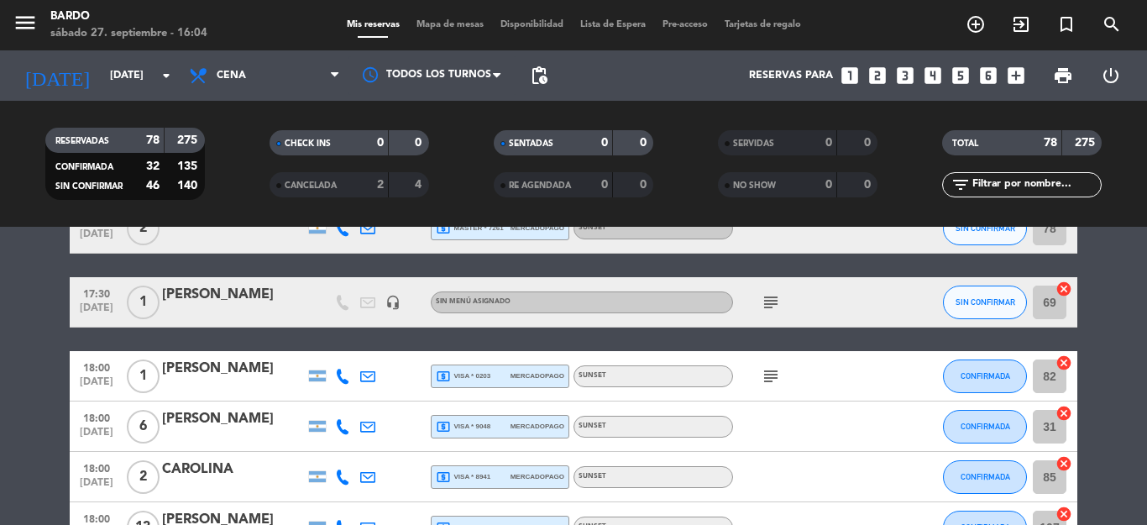
click at [492, 435] on div "local_atm visa * 9048 mercadopago" at bounding box center [500, 426] width 128 height 22
click at [510, 475] on span "mercadopago" at bounding box center [537, 476] width 54 height 11
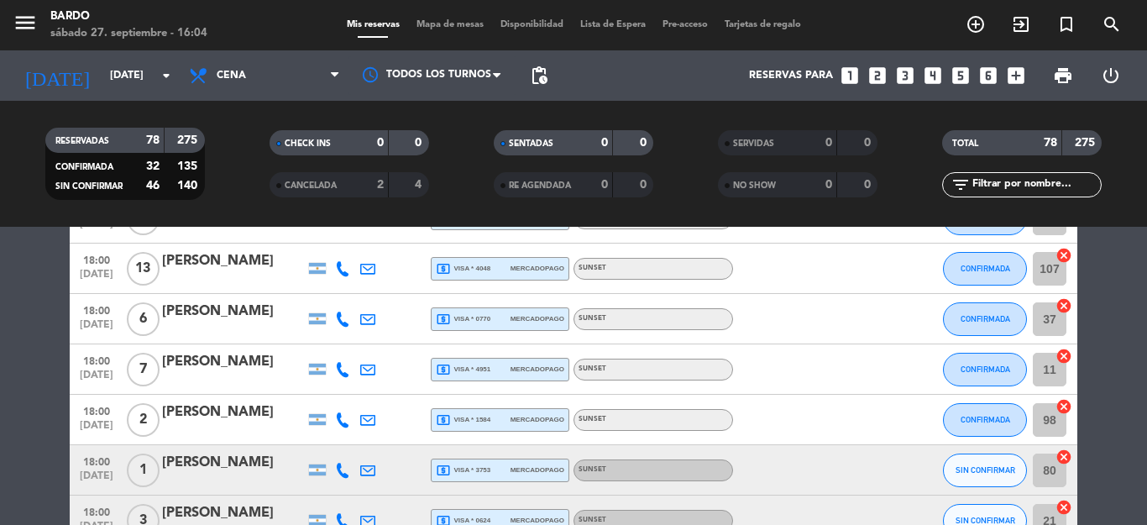
scroll to position [2484, 0]
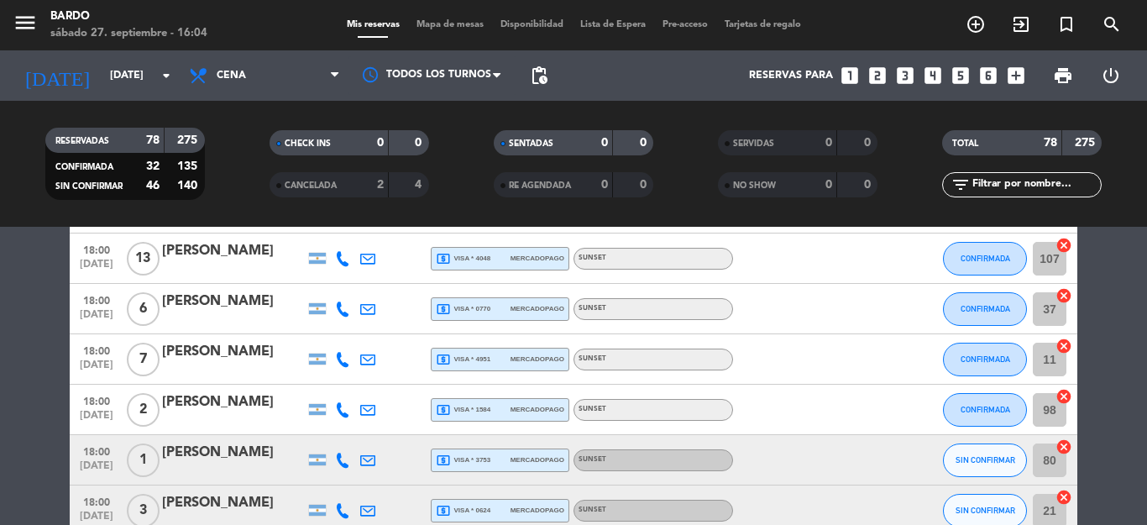
click at [497, 252] on div "local_atm visa * 4048 mercadopago" at bounding box center [500, 259] width 128 height 22
click at [515, 314] on span "mercadopago" at bounding box center [537, 308] width 54 height 11
click at [540, 359] on span "mercadopago" at bounding box center [537, 358] width 54 height 11
click at [460, 415] on span "local_atm visa * 1584" at bounding box center [463, 409] width 55 height 15
click at [484, 458] on div "local_atm visa * 3753 mercadopago" at bounding box center [500, 460] width 128 height 22
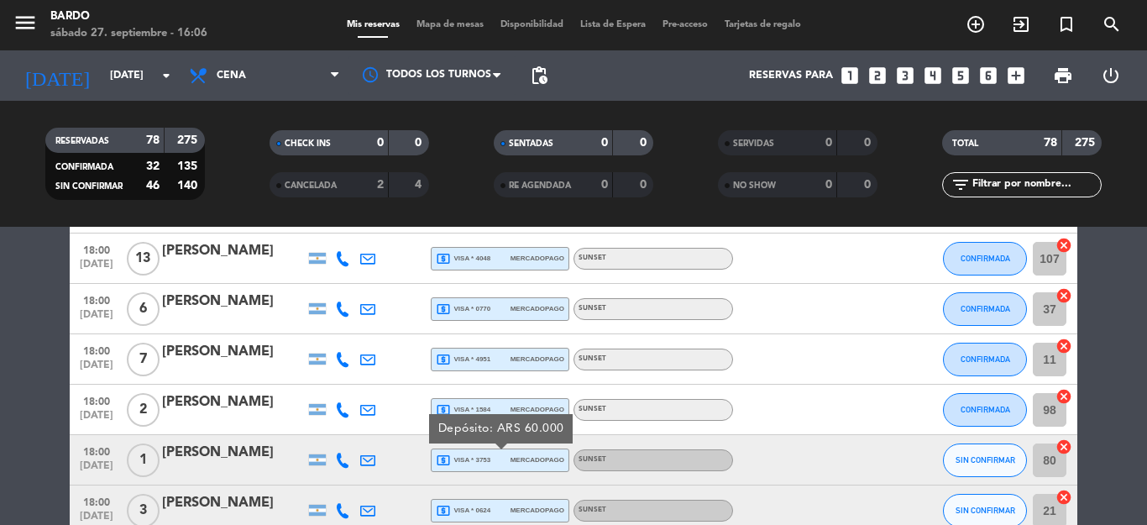
click at [229, 467] on div at bounding box center [233, 470] width 143 height 13
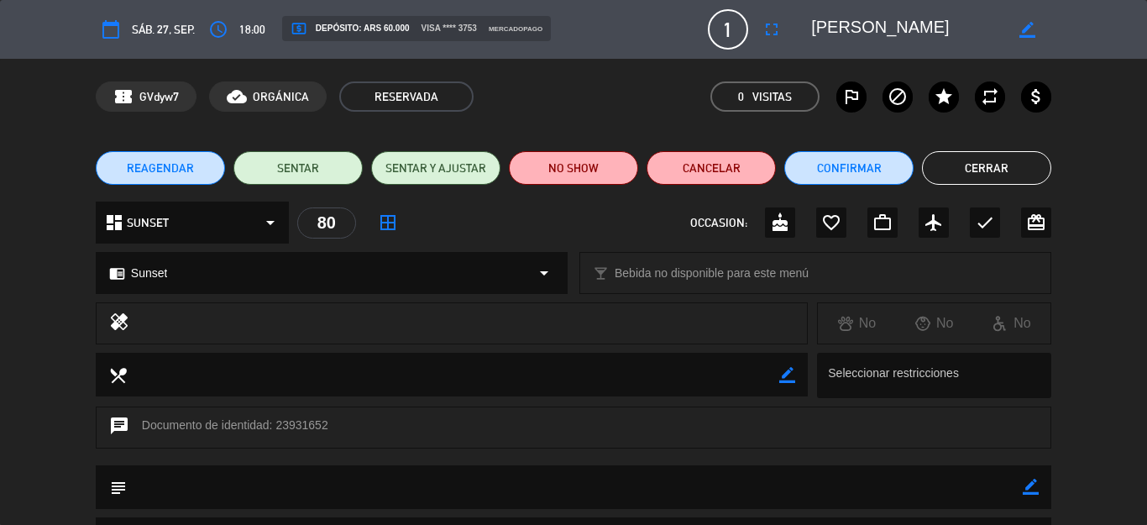
click at [1022, 480] on icon "border_color" at bounding box center [1030, 486] width 16 height 16
type textarea "PAGO 60K"
click at [1022, 486] on icon at bounding box center [1030, 486] width 16 height 16
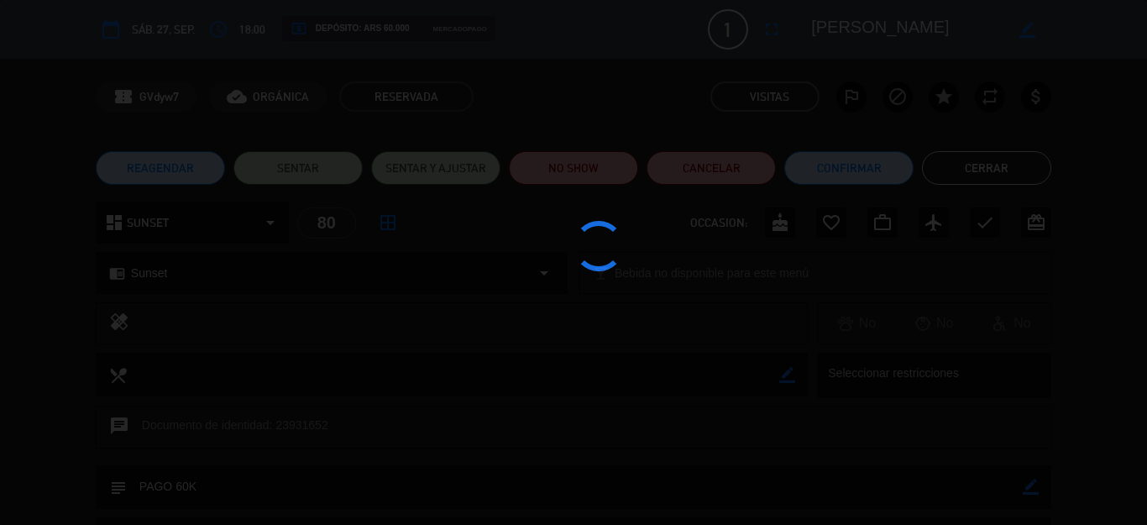
click at [976, 182] on button "Cerrar" at bounding box center [986, 168] width 129 height 34
click at [975, 182] on input "text" at bounding box center [1035, 184] width 130 height 18
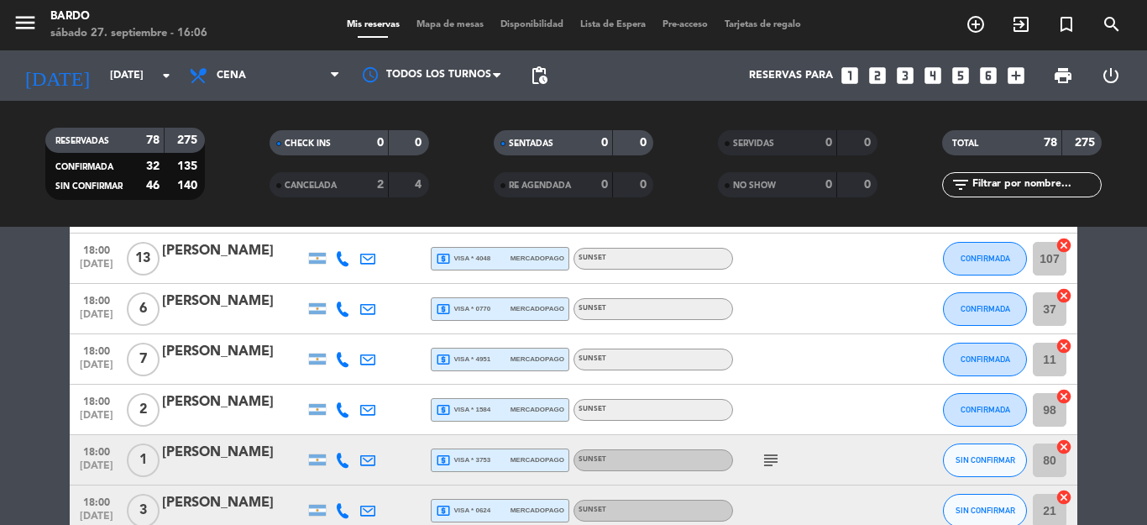
click at [511, 356] on span "mercadopago" at bounding box center [537, 358] width 54 height 11
click at [337, 364] on icon at bounding box center [342, 359] width 15 height 15
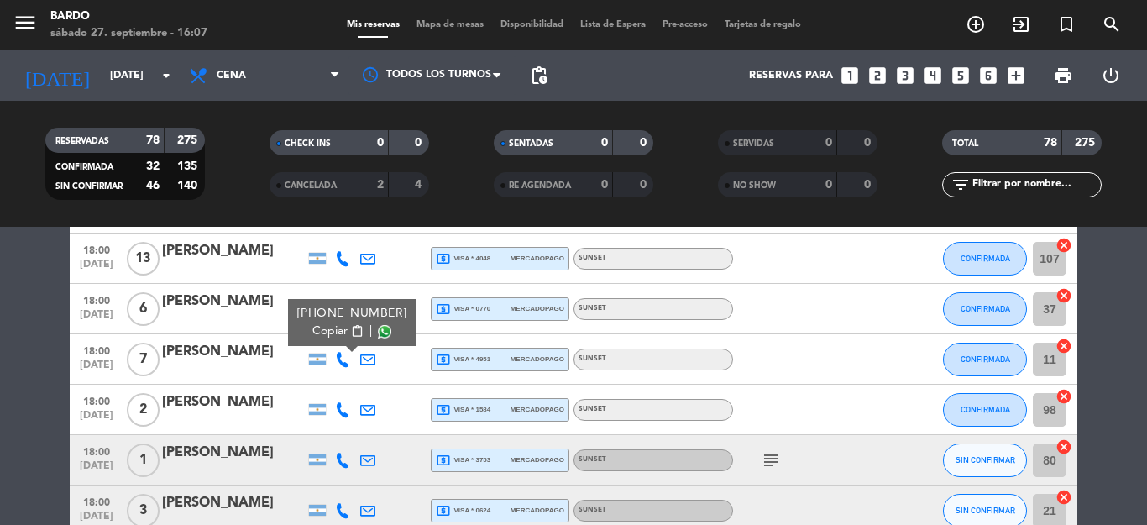
click at [360, 362] on icon at bounding box center [367, 359] width 15 height 15
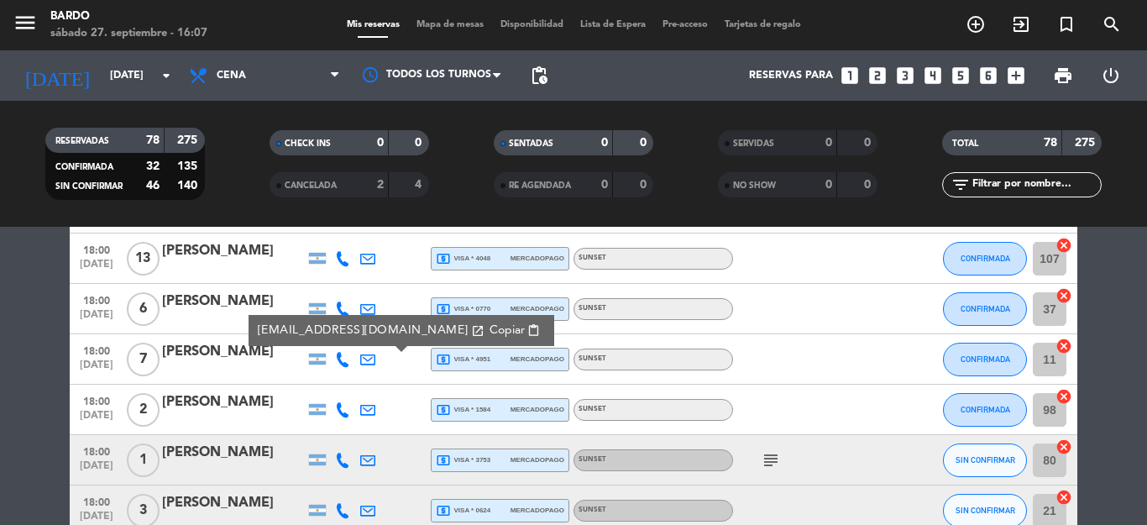
click at [518, 300] on div "local_atm visa * 0770 mercadopago" at bounding box center [500, 309] width 128 height 22
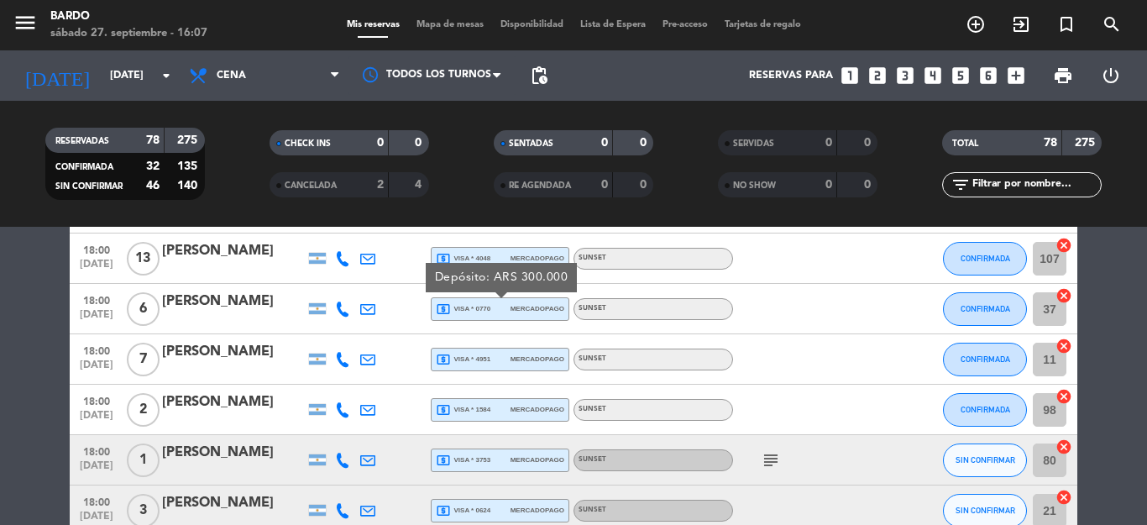
click at [515, 351] on div "local_atm visa * 4951 mercadopago" at bounding box center [500, 359] width 128 height 22
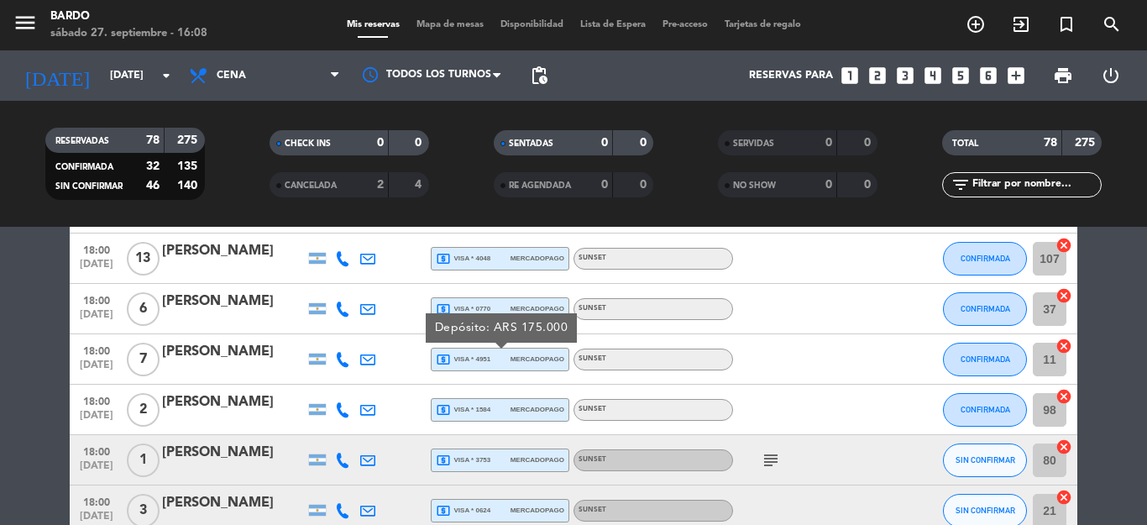
click at [490, 415] on div "local_atm visa * 1584 mercadopago" at bounding box center [500, 410] width 128 height 22
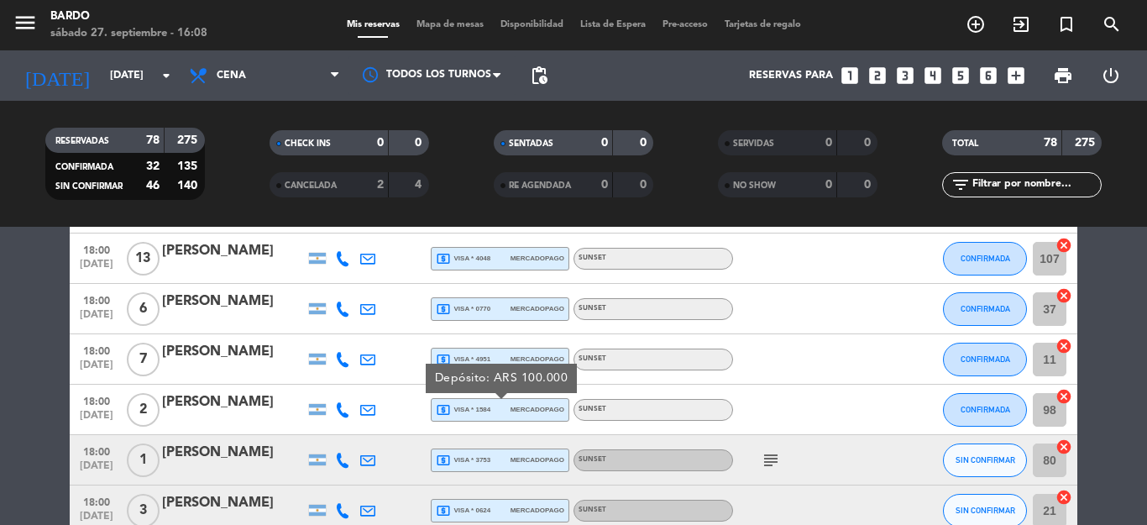
click at [517, 502] on div "local_atm visa * 0624 mercadopago" at bounding box center [500, 510] width 128 height 22
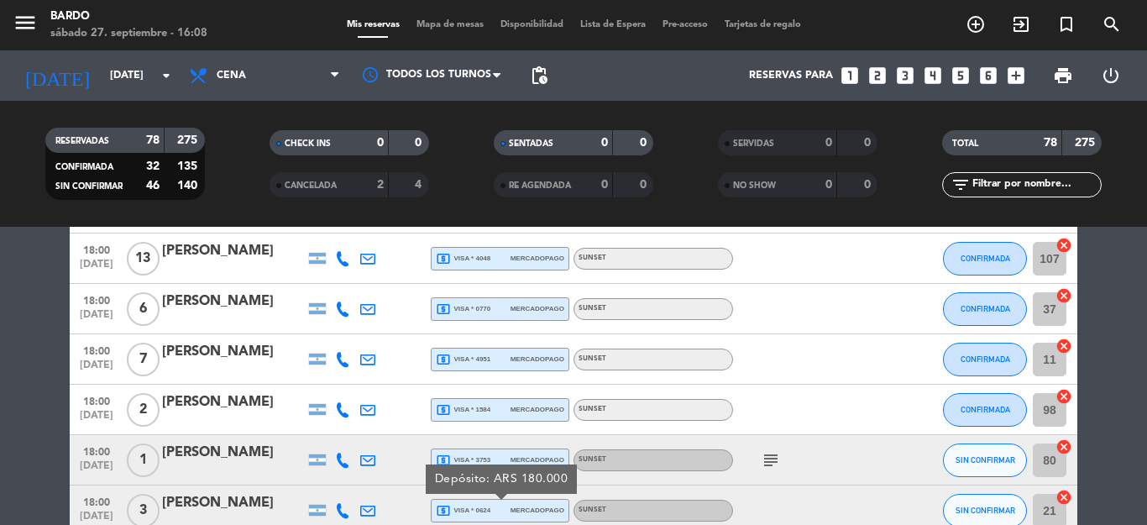
click at [201, 497] on div "[PERSON_NAME]" at bounding box center [233, 503] width 143 height 22
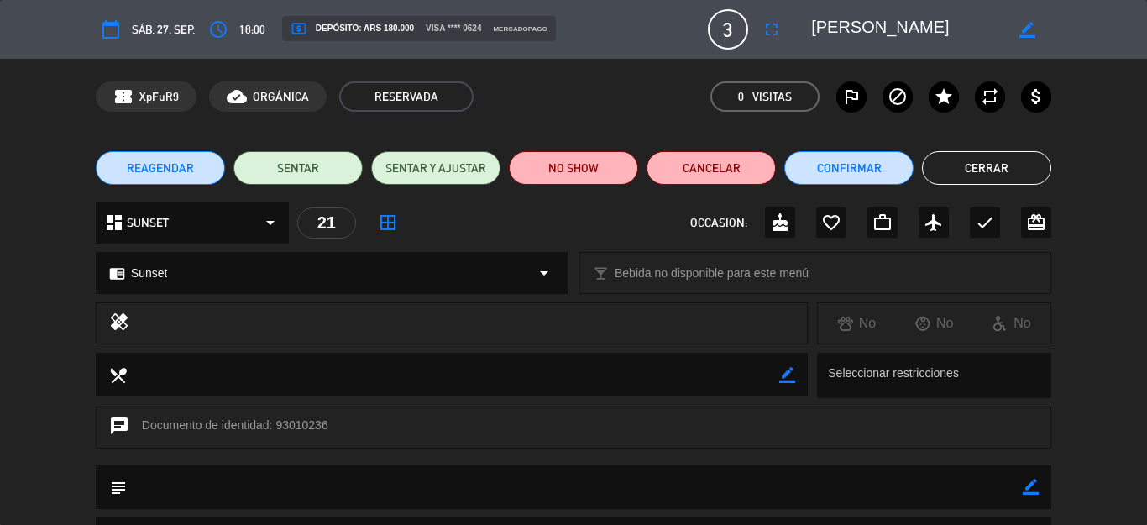
click at [1022, 483] on icon "border_color" at bounding box center [1030, 486] width 16 height 16
type textarea "PAGO C/U A 60K"
click at [1022, 489] on icon at bounding box center [1030, 486] width 16 height 16
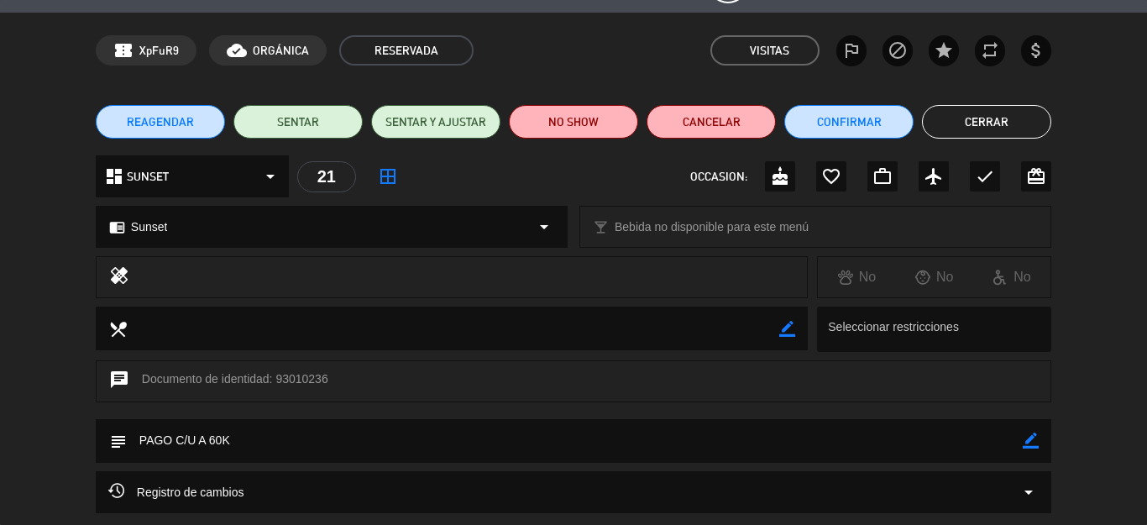
scroll to position [44, 0]
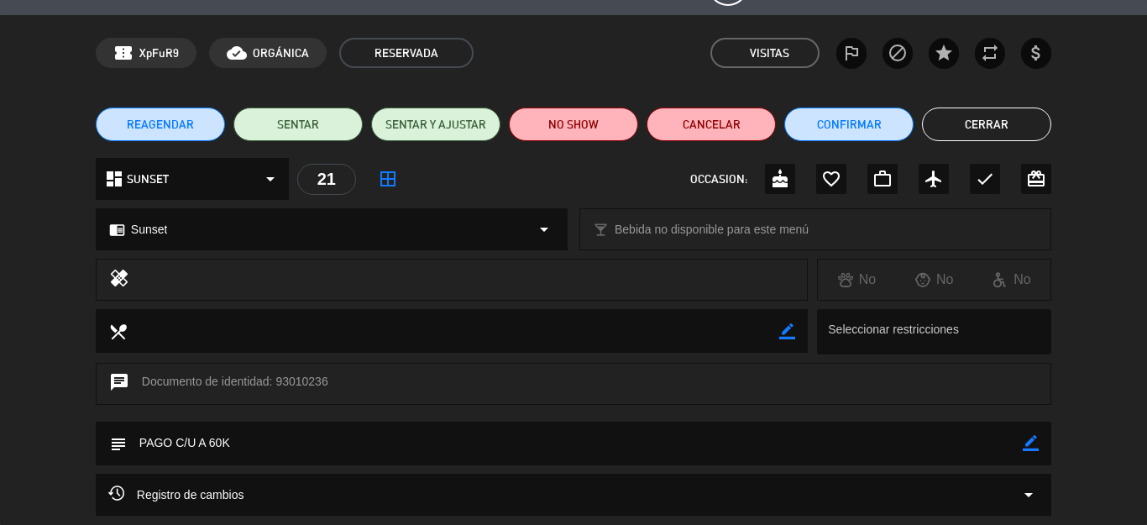
click at [976, 138] on button "Cerrar" at bounding box center [986, 124] width 129 height 34
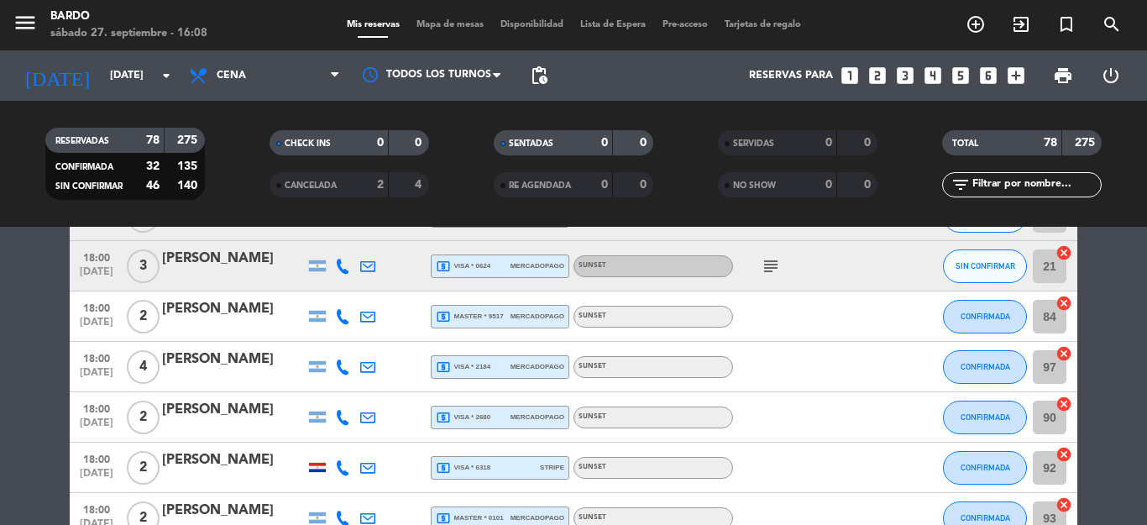
scroll to position [2753, 0]
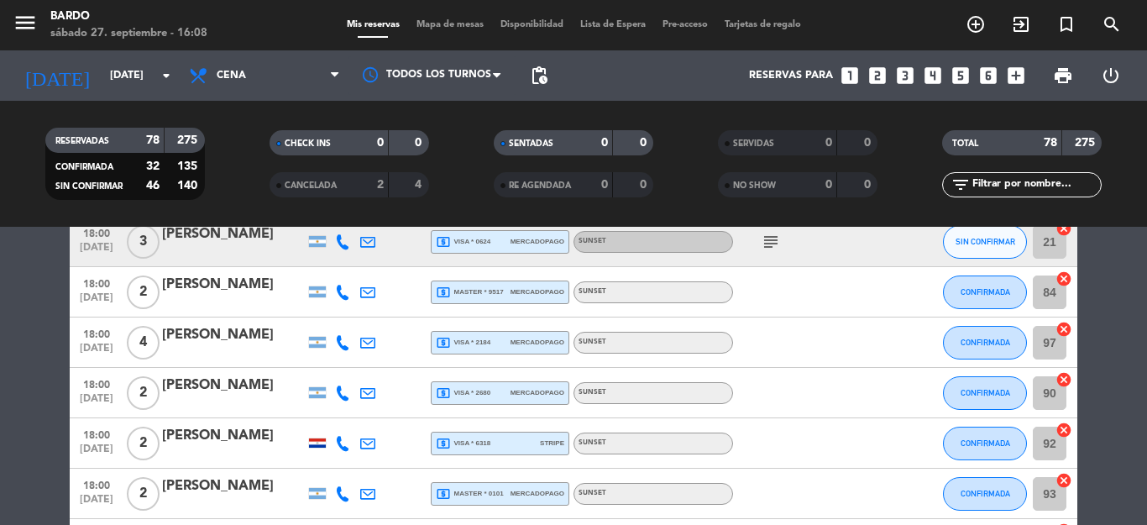
click at [458, 298] on span "local_atm master * 9517" at bounding box center [470, 292] width 68 height 15
click at [480, 339] on span "local_atm visa * 2184" at bounding box center [463, 342] width 55 height 15
click at [510, 391] on span "mercadopago" at bounding box center [537, 392] width 54 height 11
click at [470, 444] on span "local_atm visa * 6318" at bounding box center [463, 443] width 55 height 15
click at [488, 489] on span "local_atm master * 0101" at bounding box center [470, 493] width 68 height 15
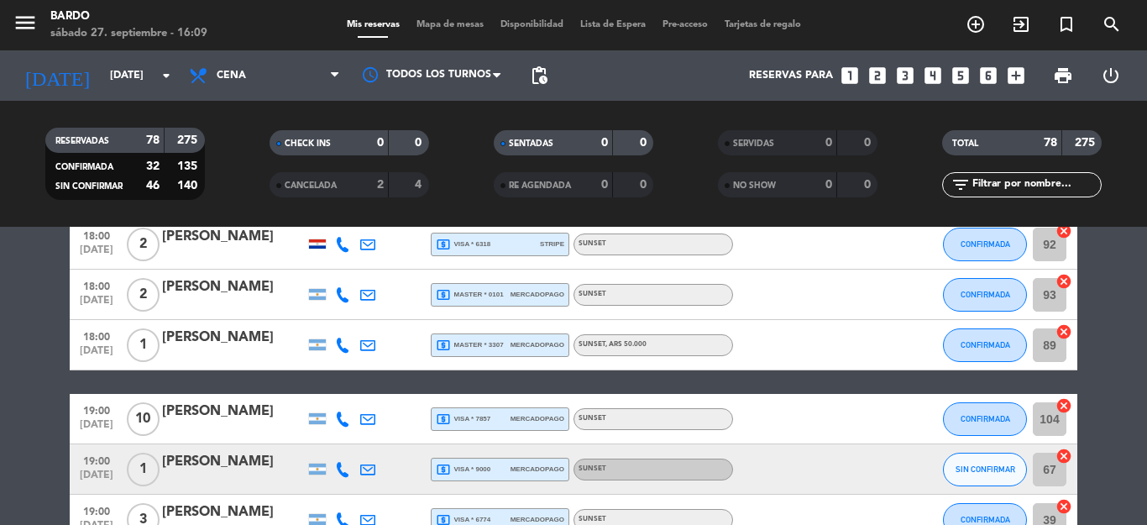
scroll to position [2954, 0]
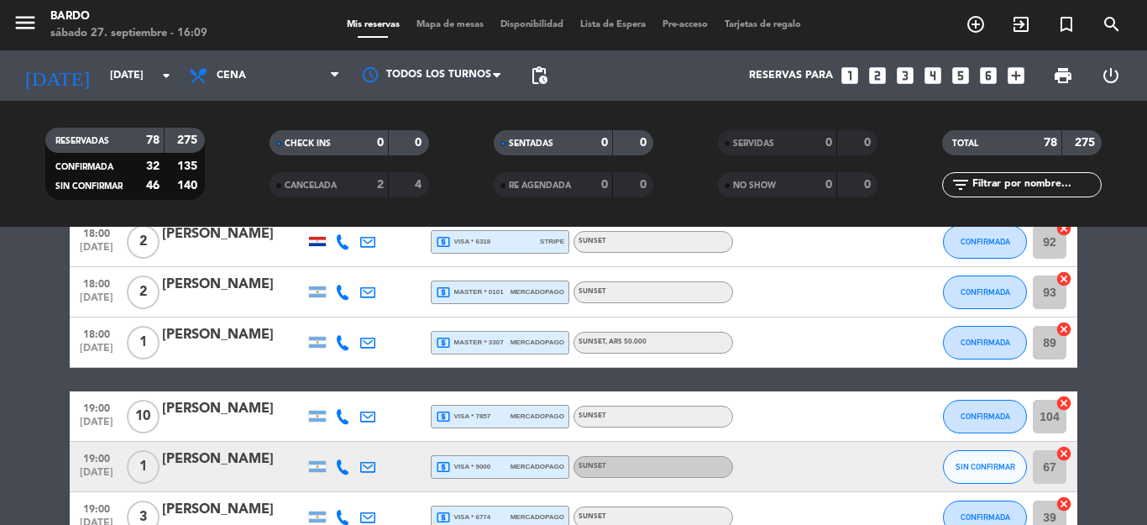
click at [492, 341] on span "local_atm master * 3307" at bounding box center [470, 342] width 68 height 15
click at [492, 410] on div "local_atm visa * 7857 mercadopago" at bounding box center [500, 416] width 128 height 22
click at [515, 457] on div "local_atm visa * 9000 mercadopago" at bounding box center [500, 467] width 128 height 22
click at [248, 468] on div "[PERSON_NAME]" at bounding box center [233, 459] width 143 height 22
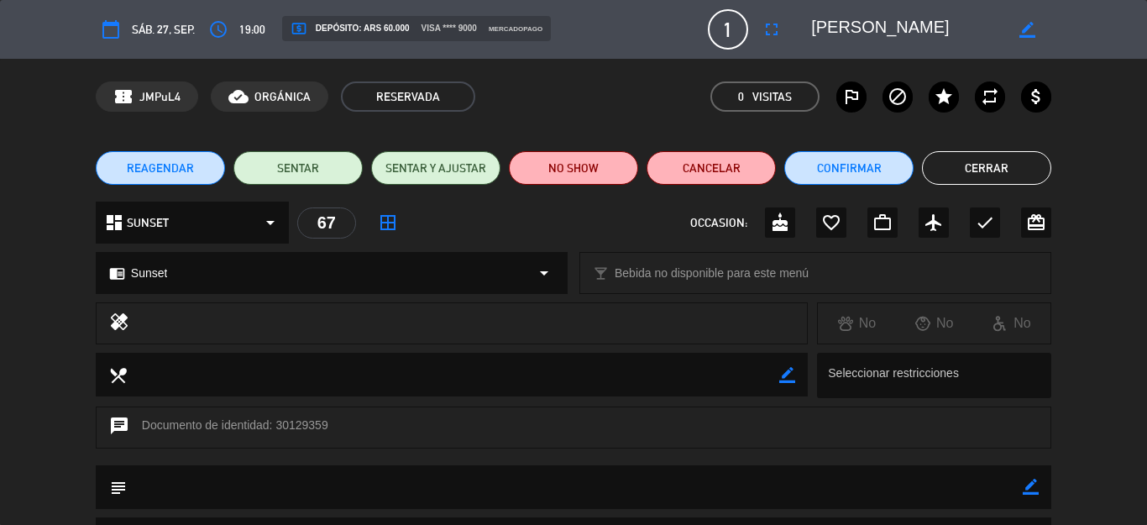
click at [1022, 483] on icon "border_color" at bounding box center [1030, 486] width 16 height 16
click at [900, 482] on textarea at bounding box center [575, 486] width 896 height 43
type textarea "PAGO 60K"
click at [1022, 483] on icon at bounding box center [1030, 486] width 16 height 16
click at [974, 159] on button "Cerrar" at bounding box center [986, 168] width 129 height 34
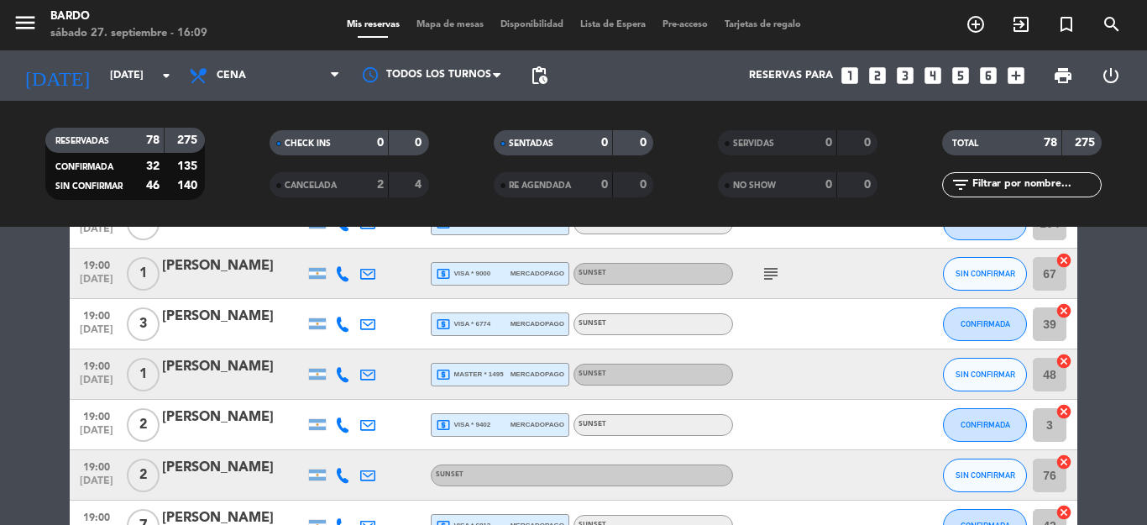
scroll to position [3156, 0]
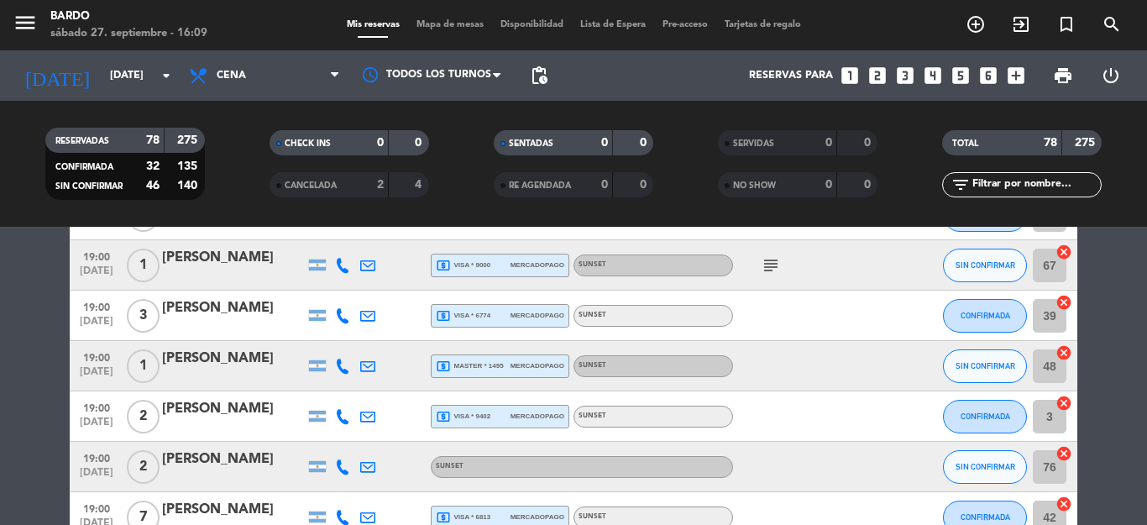
click at [510, 312] on span "mercadopago" at bounding box center [537, 315] width 54 height 11
click at [532, 368] on span "mercadopago" at bounding box center [537, 365] width 54 height 11
click at [221, 358] on div "[PERSON_NAME]" at bounding box center [233, 358] width 143 height 22
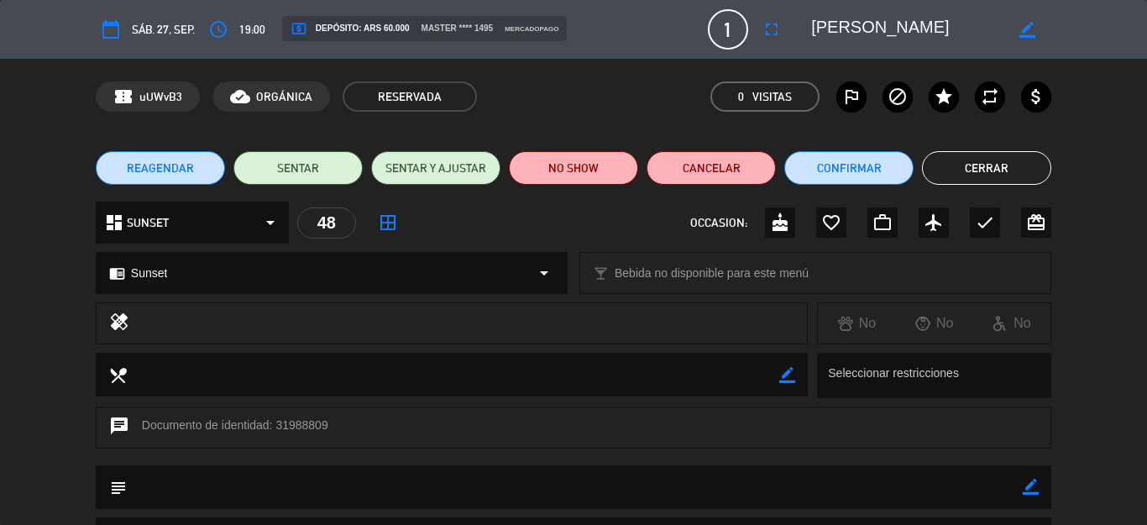
click at [1022, 494] on icon "border_color" at bounding box center [1030, 486] width 16 height 16
type textarea "PAGO 60K"
click at [1022, 494] on icon at bounding box center [1030, 486] width 16 height 16
click at [972, 175] on button "Cerrar" at bounding box center [986, 168] width 129 height 34
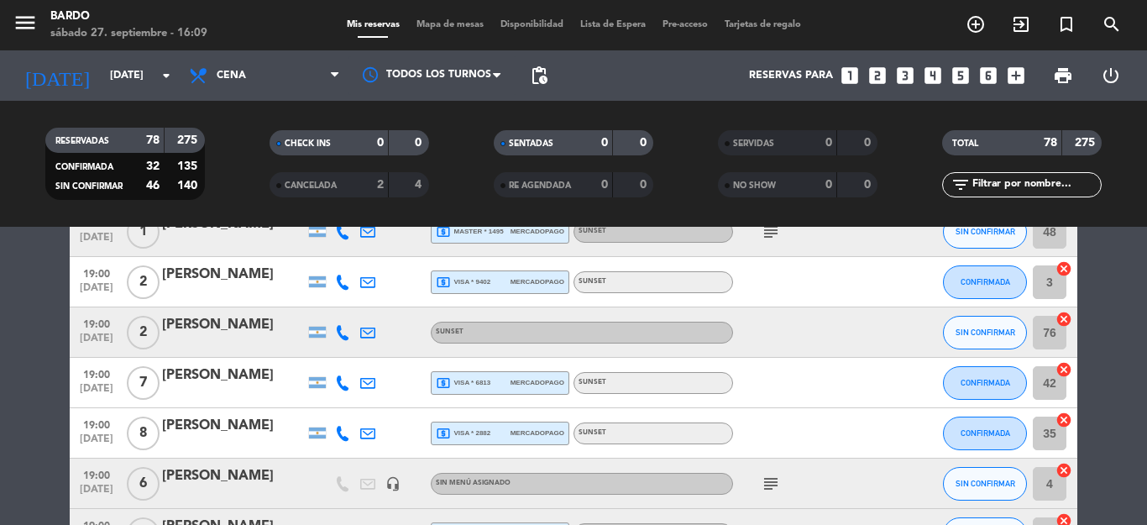
scroll to position [3324, 0]
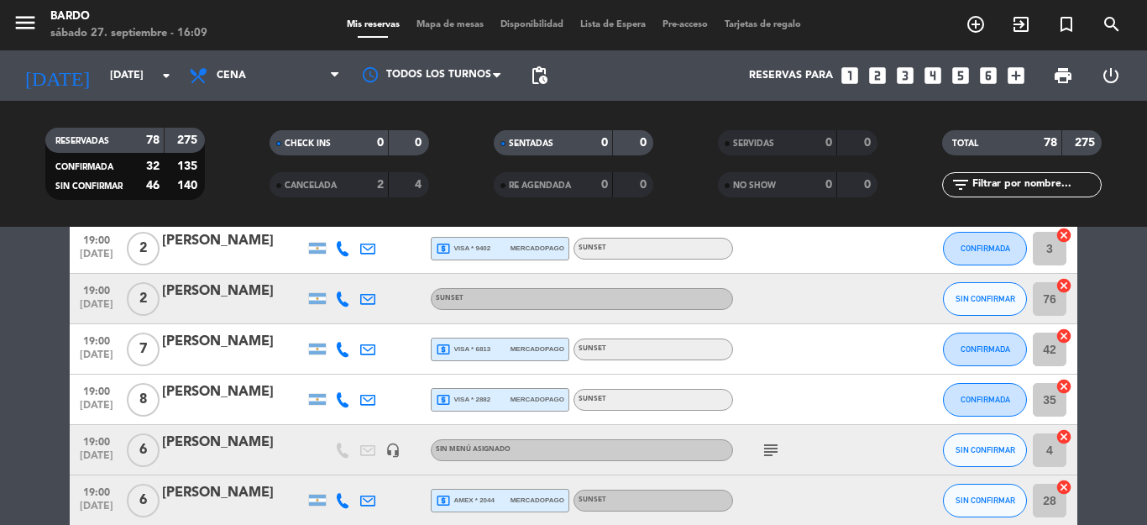
click at [479, 350] on span "local_atm visa * 6813" at bounding box center [463, 349] width 55 height 15
click at [489, 398] on div "local_atm visa * 2882 mercadopago" at bounding box center [500, 400] width 128 height 22
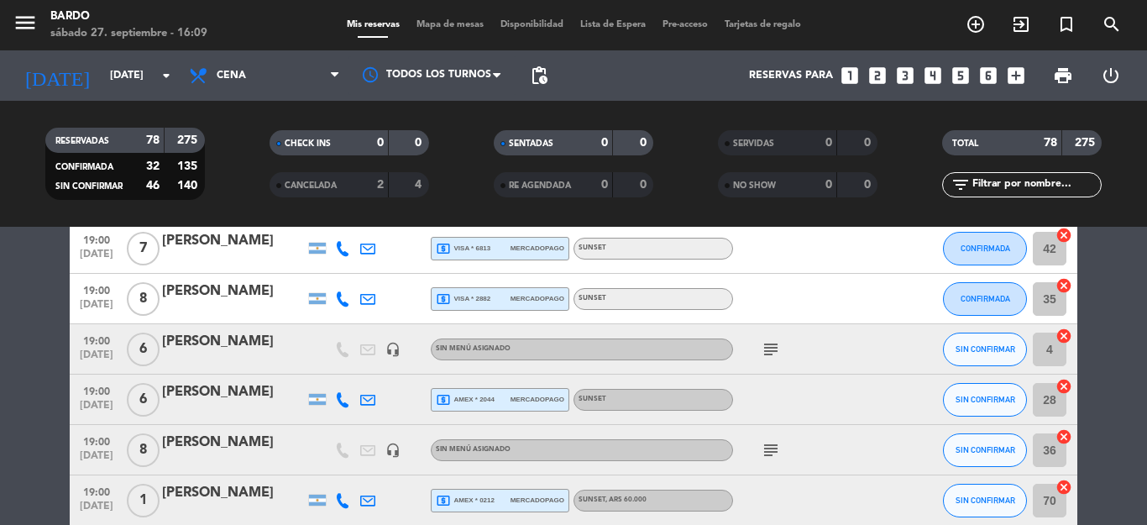
scroll to position [3458, 0]
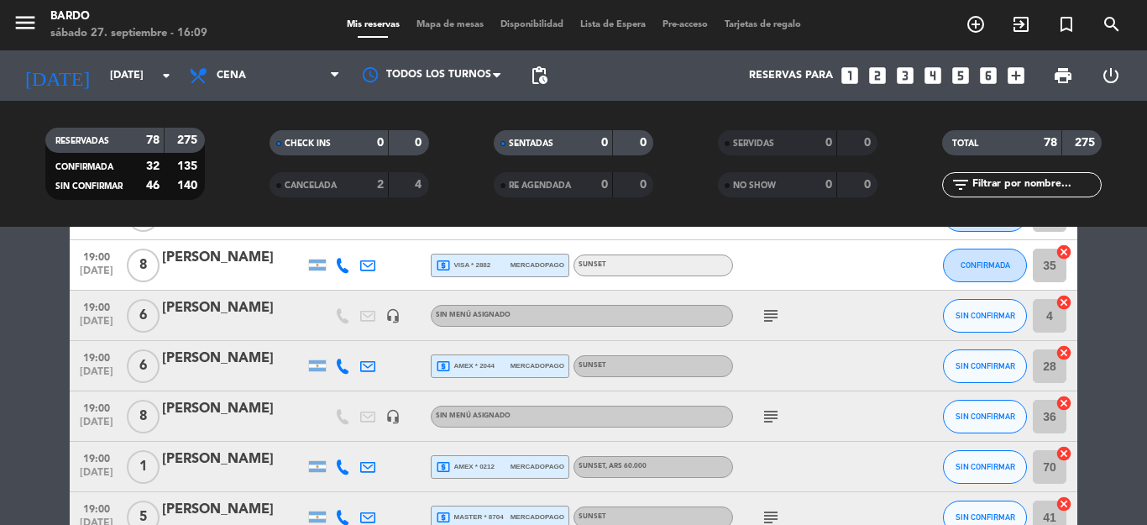
click at [470, 372] on span "local_atm amex * 2044" at bounding box center [465, 365] width 59 height 15
click at [199, 380] on div at bounding box center [233, 376] width 143 height 13
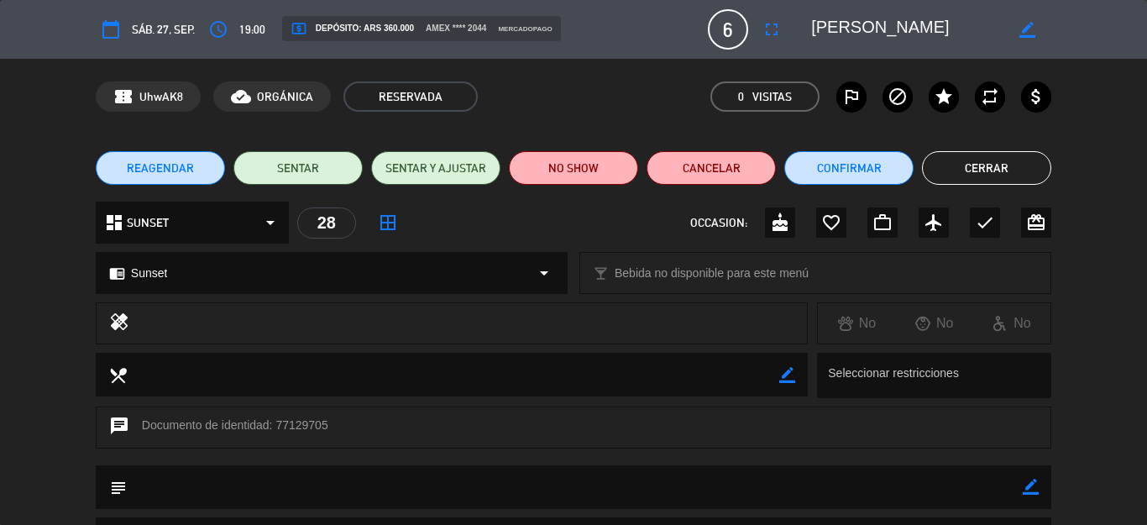
click at [1025, 483] on icon "border_color" at bounding box center [1030, 486] width 16 height 16
type textarea "PAGO 60K C/U"
click at [1022, 484] on icon at bounding box center [1030, 486] width 16 height 16
click at [956, 160] on button "Cerrar" at bounding box center [986, 168] width 129 height 34
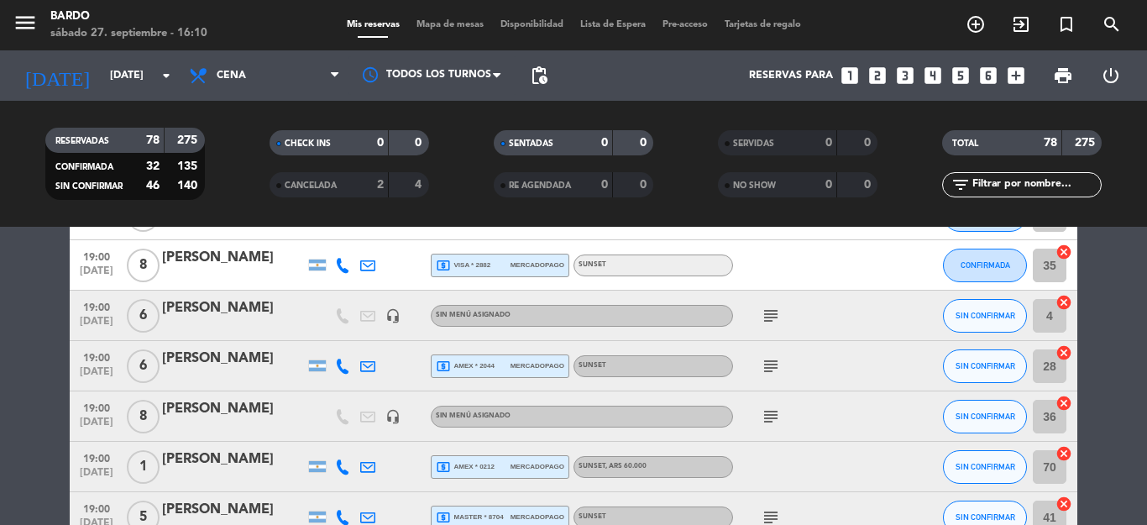
click at [760, 415] on icon "subject" at bounding box center [770, 416] width 20 height 20
click at [510, 470] on span "mercadopago" at bounding box center [537, 466] width 54 height 11
click at [253, 458] on div "[PERSON_NAME]" at bounding box center [233, 459] width 143 height 22
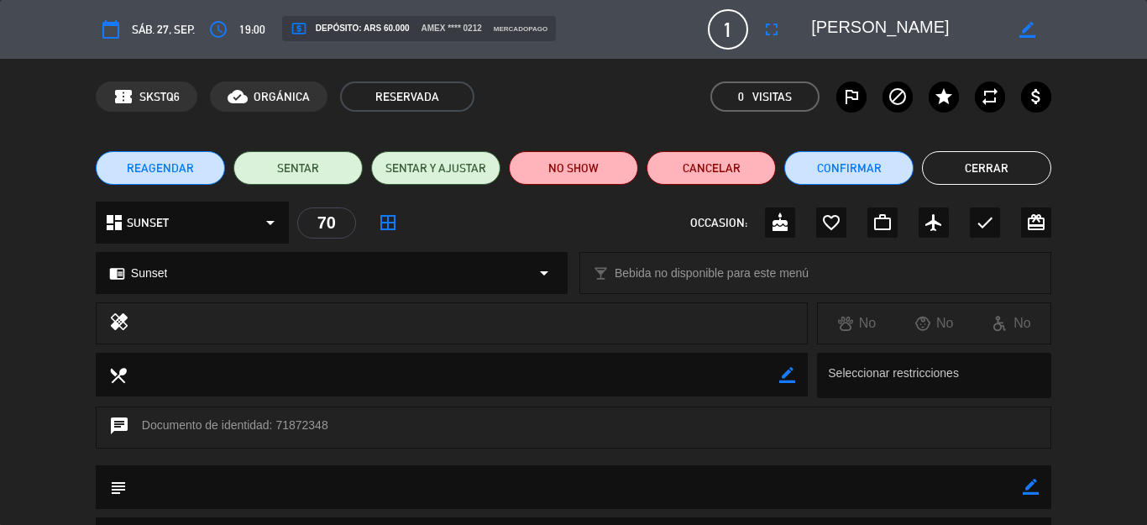
click at [1022, 487] on icon "border_color" at bounding box center [1030, 486] width 16 height 16
type textarea "PAGO 60K"
click at [1022, 487] on icon at bounding box center [1030, 486] width 16 height 16
click at [969, 162] on button "Cerrar" at bounding box center [986, 168] width 129 height 34
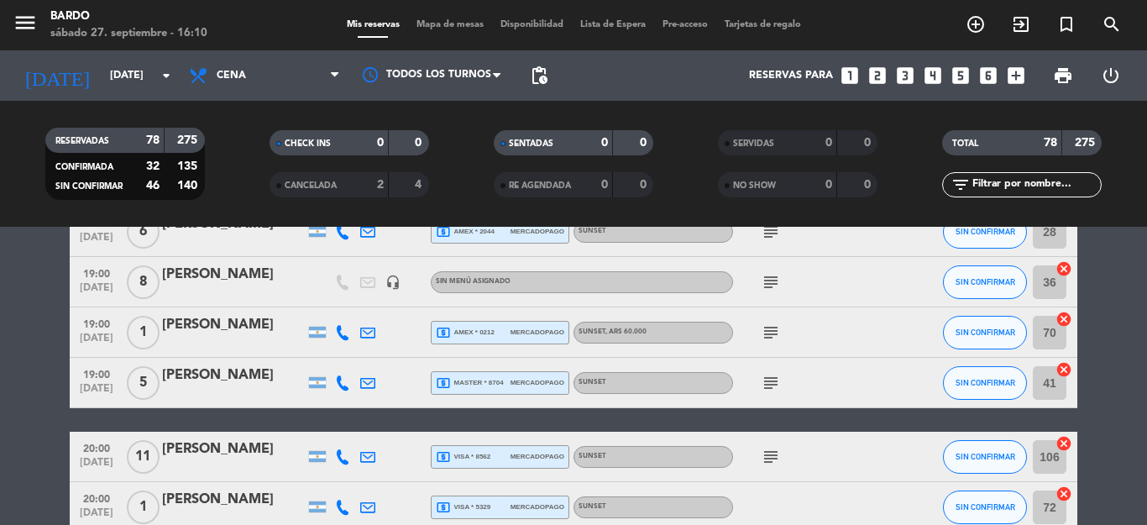
scroll to position [3626, 0]
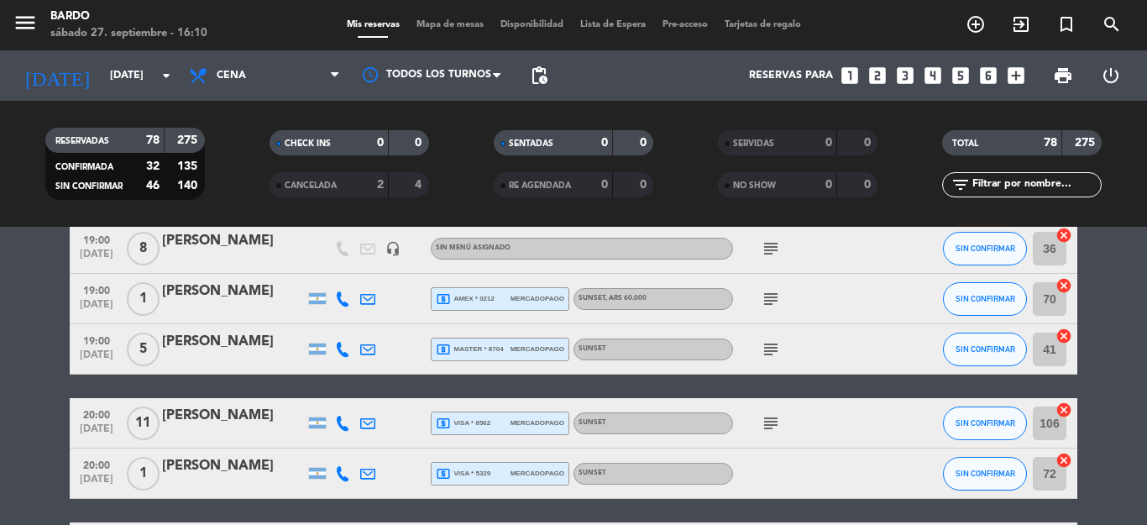
click at [510, 351] on span "mercadopago" at bounding box center [537, 348] width 54 height 11
click at [453, 434] on div "local_atm visa * 8562 mercadopago" at bounding box center [500, 423] width 138 height 24
click at [475, 425] on span "local_atm visa * 8562" at bounding box center [463, 422] width 55 height 15
click at [510, 473] on span "mercadopago" at bounding box center [537, 473] width 54 height 11
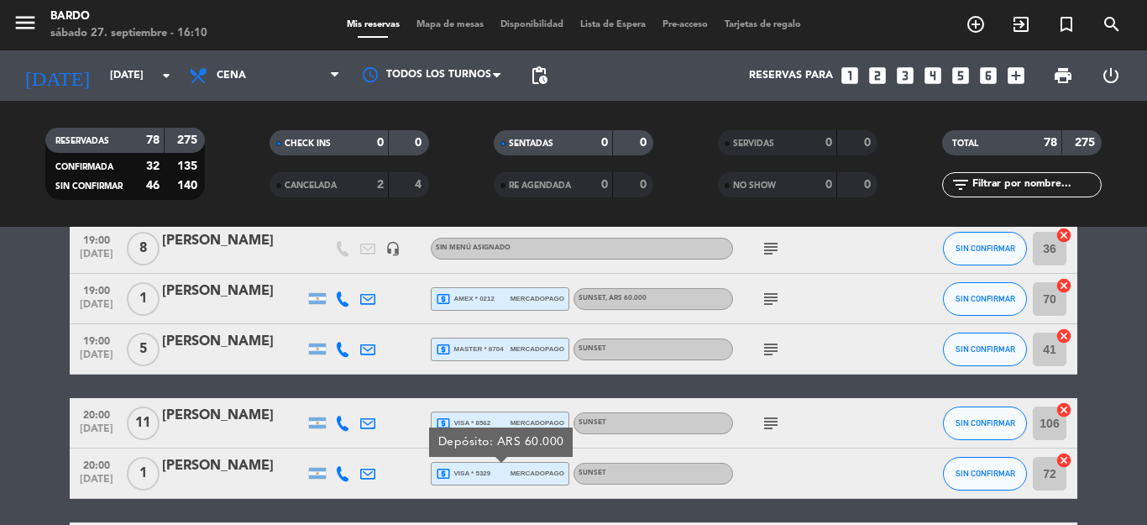
click at [237, 468] on div "[PERSON_NAME]" at bounding box center [233, 466] width 143 height 22
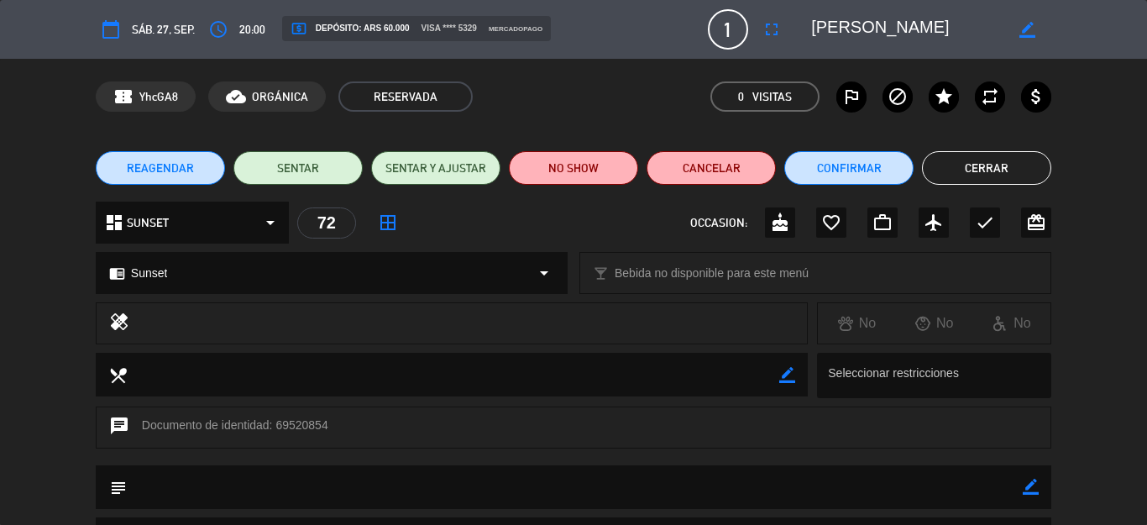
scroll to position [46, 0]
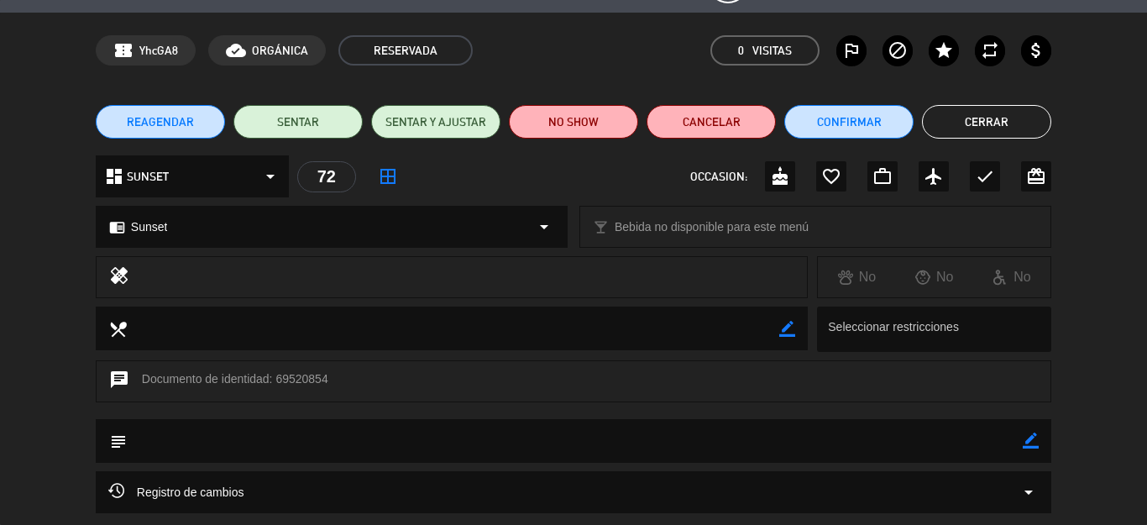
click at [1022, 440] on icon "border_color" at bounding box center [1030, 440] width 16 height 16
type textarea "PAGO 60K"
click at [1022, 445] on icon at bounding box center [1030, 440] width 16 height 16
click at [982, 125] on button "Cerrar" at bounding box center [986, 122] width 129 height 34
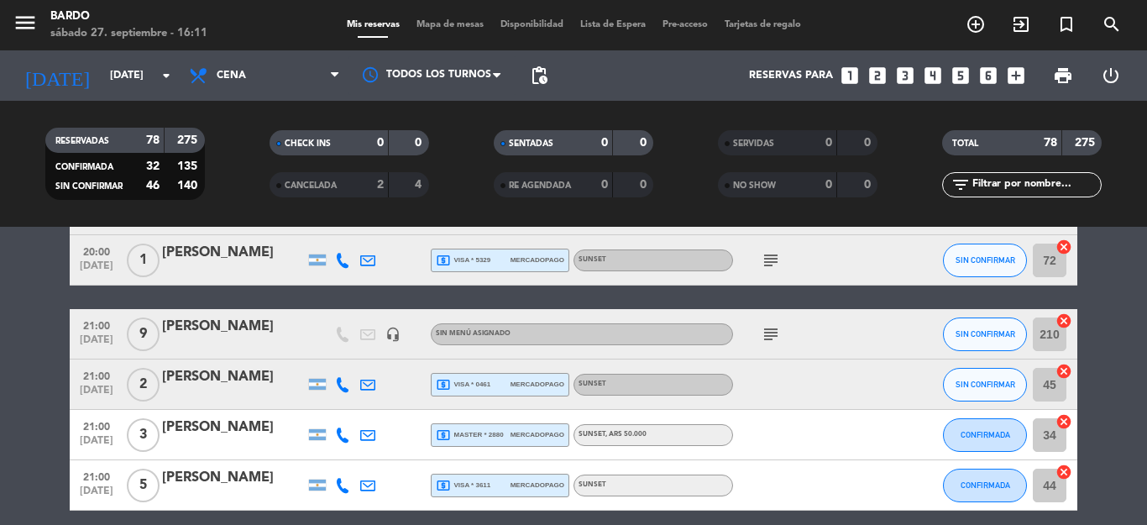
scroll to position [3861, 0]
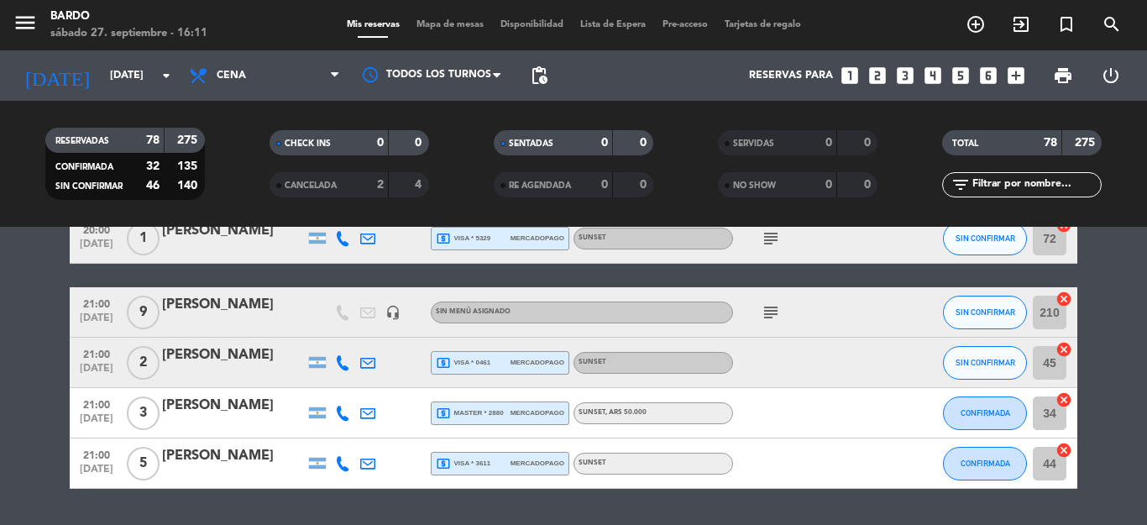
click at [521, 366] on span "mercadopago" at bounding box center [537, 362] width 54 height 11
click at [207, 371] on div at bounding box center [233, 373] width 143 height 13
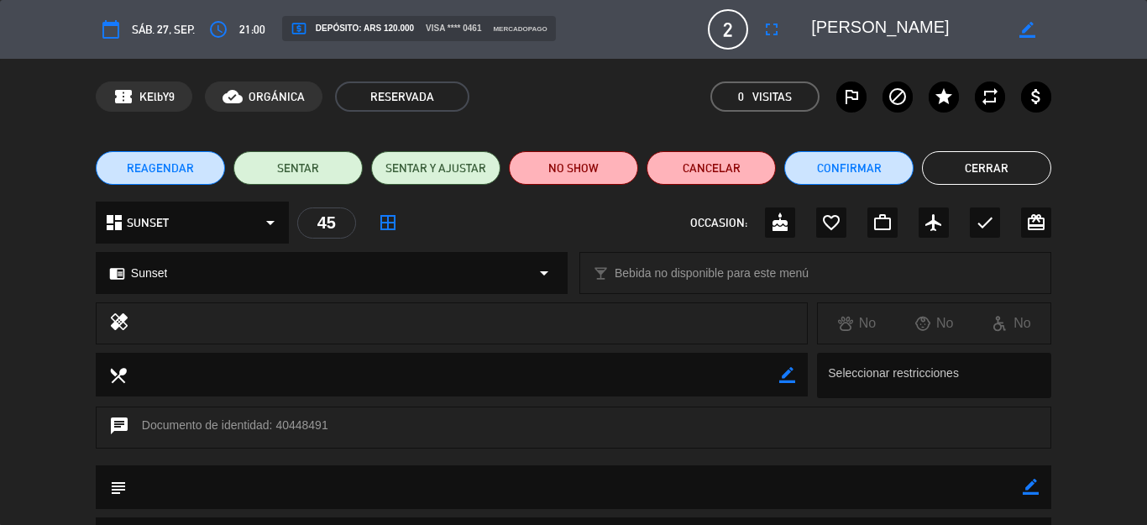
click at [1022, 481] on icon "border_color" at bounding box center [1030, 486] width 16 height 16
type textarea "PAGO 60K C/U"
click at [1022, 488] on icon at bounding box center [1030, 486] width 16 height 16
click at [993, 173] on button "Cerrar" at bounding box center [986, 168] width 129 height 34
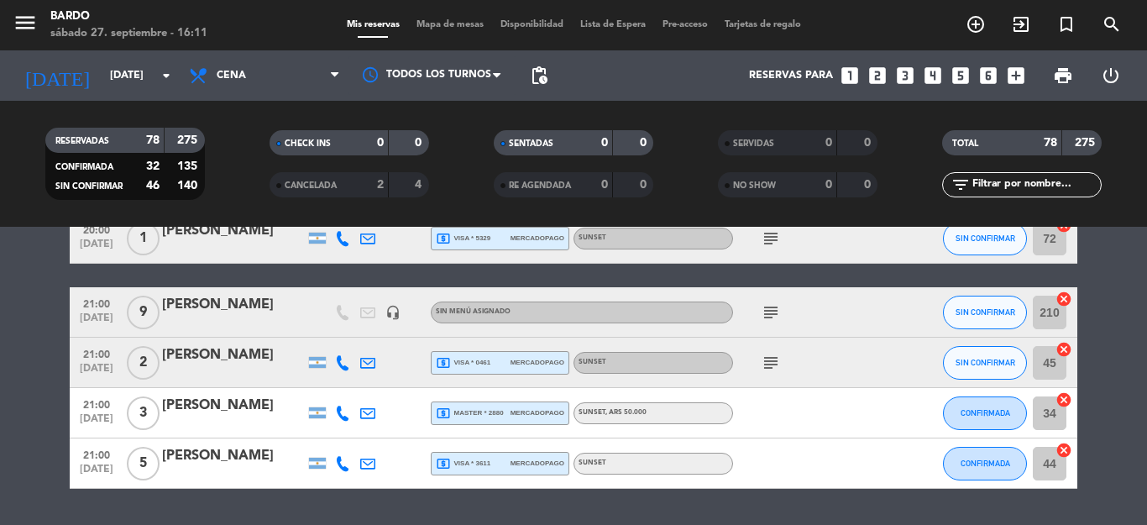
click at [495, 417] on span "local_atm master * 2880" at bounding box center [470, 412] width 68 height 15
click at [510, 458] on span "mercadopago" at bounding box center [537, 462] width 54 height 11
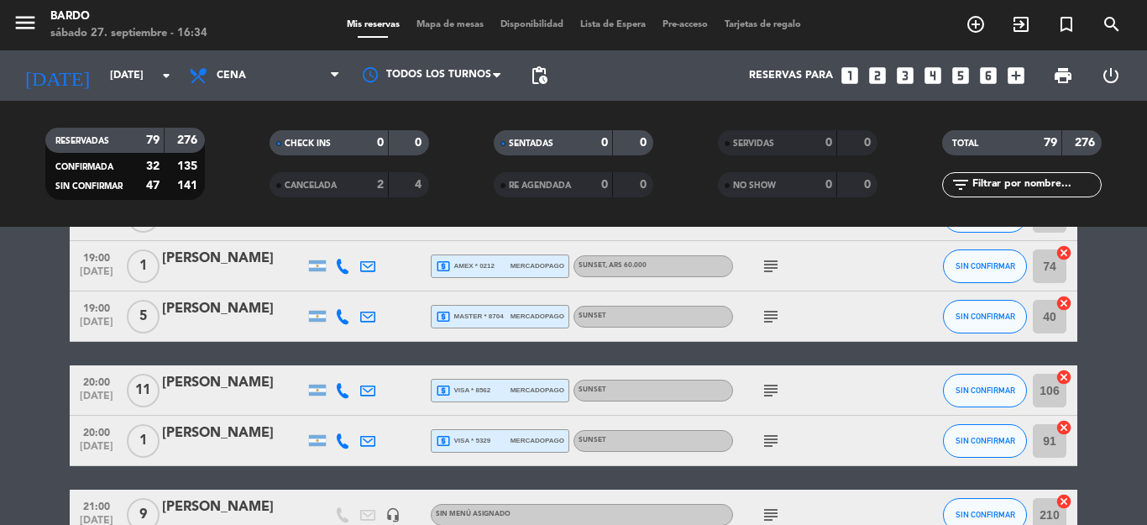
scroll to position [3718, 0]
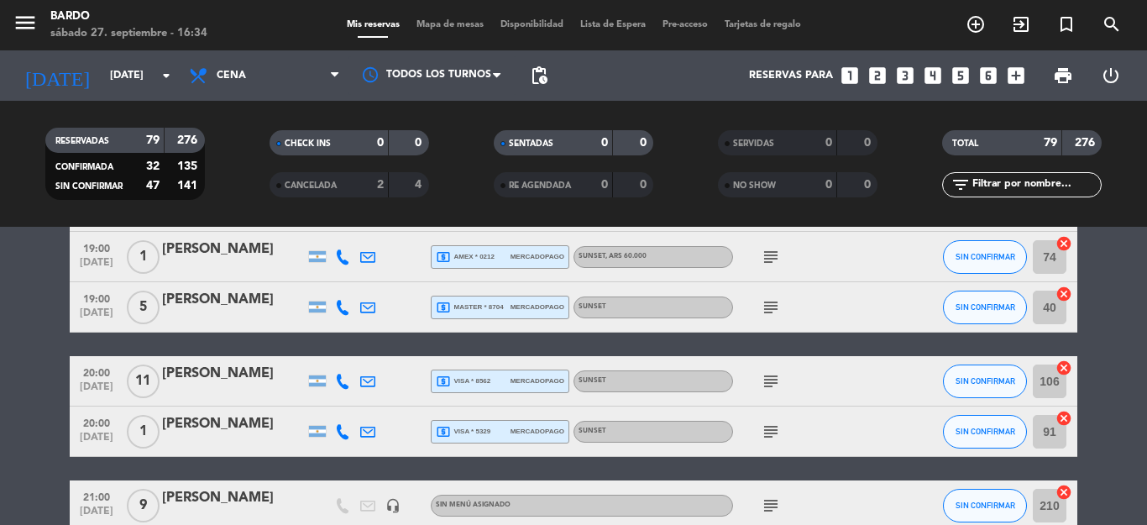
click at [360, 434] on icon at bounding box center [367, 431] width 15 height 15
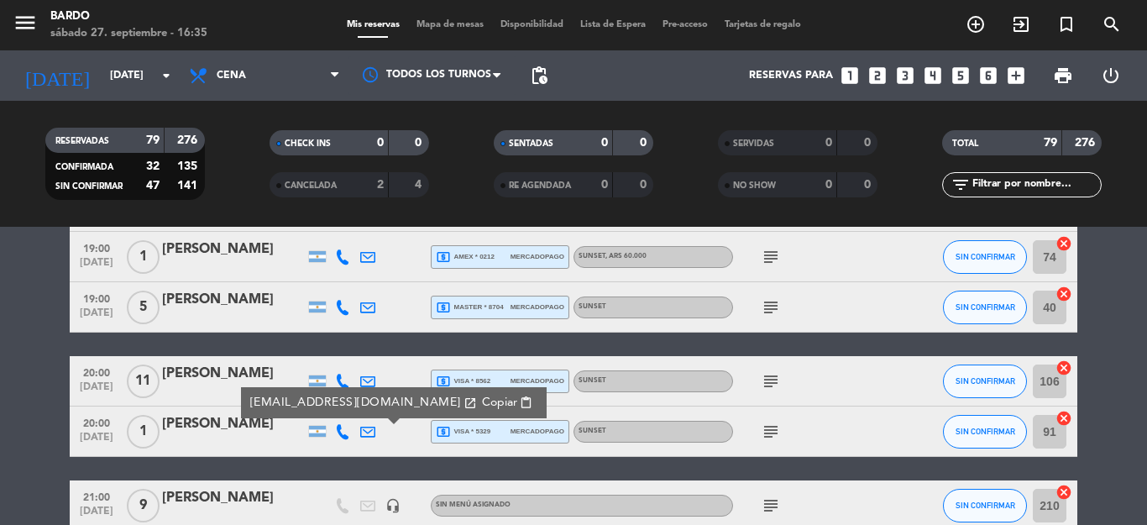
click at [764, 431] on icon "subject" at bounding box center [770, 431] width 20 height 20
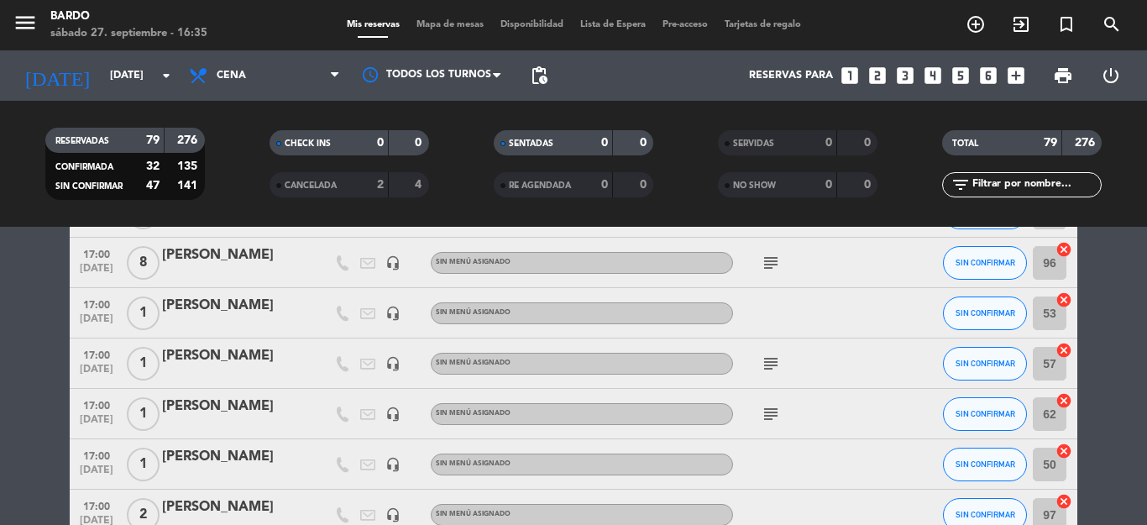
scroll to position [1760, 0]
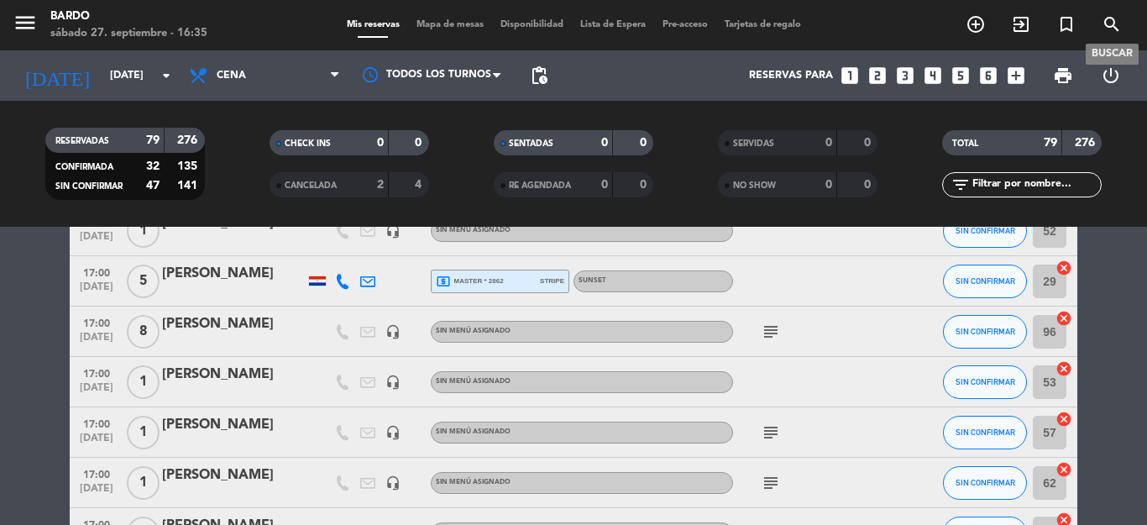
click at [1109, 34] on icon "search" at bounding box center [1111, 24] width 20 height 20
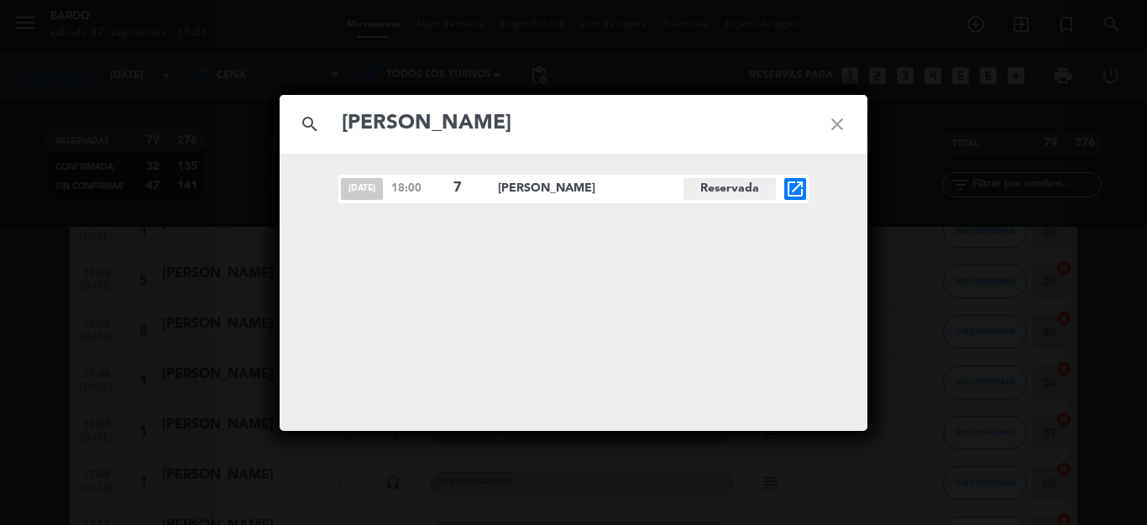
type input "[PERSON_NAME]"
click at [770, 187] on div "[DATE] 18:00 7 [PERSON_NAME][GEOGRAPHIC_DATA] open_in_new" at bounding box center [573, 189] width 470 height 29
click at [788, 193] on icon "open_in_new" at bounding box center [795, 189] width 20 height 20
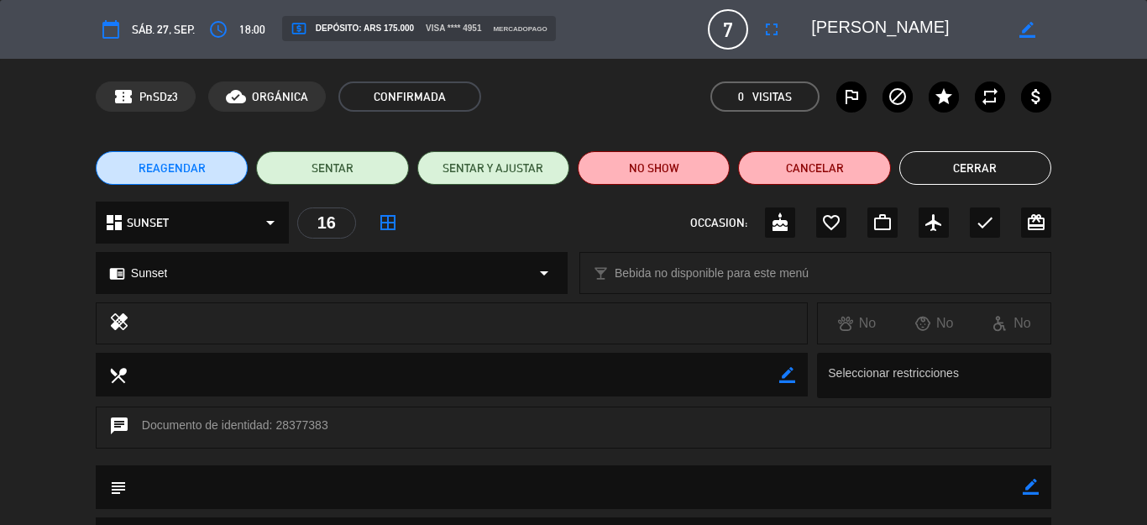
scroll to position [195, 0]
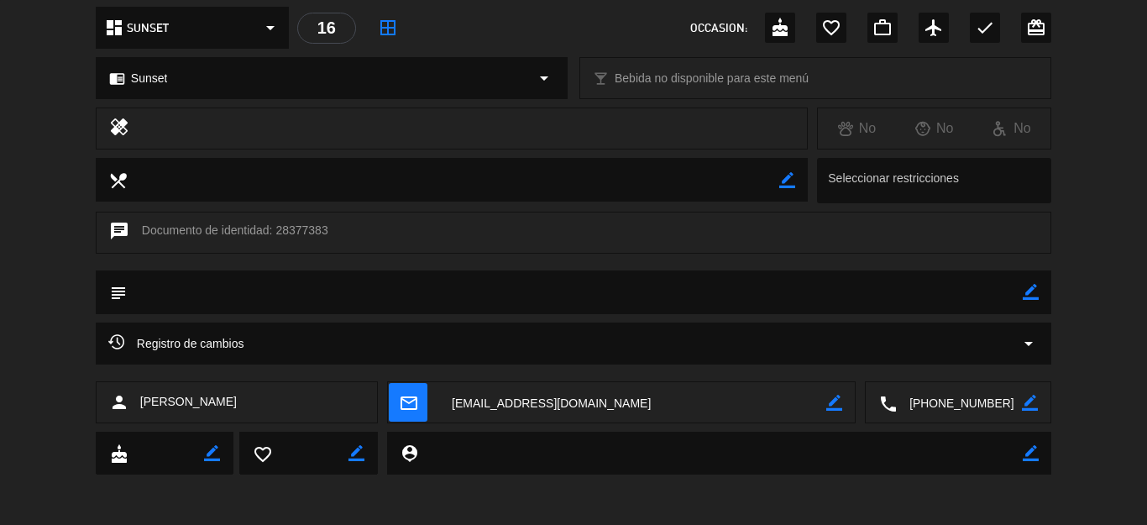
click at [910, 400] on textarea at bounding box center [958, 403] width 125 height 42
click at [981, 357] on span "content_paste" at bounding box center [980, 361] width 13 height 13
click at [1092, 216] on div "chat Documento de identidad: 28377383" at bounding box center [573, 241] width 1147 height 59
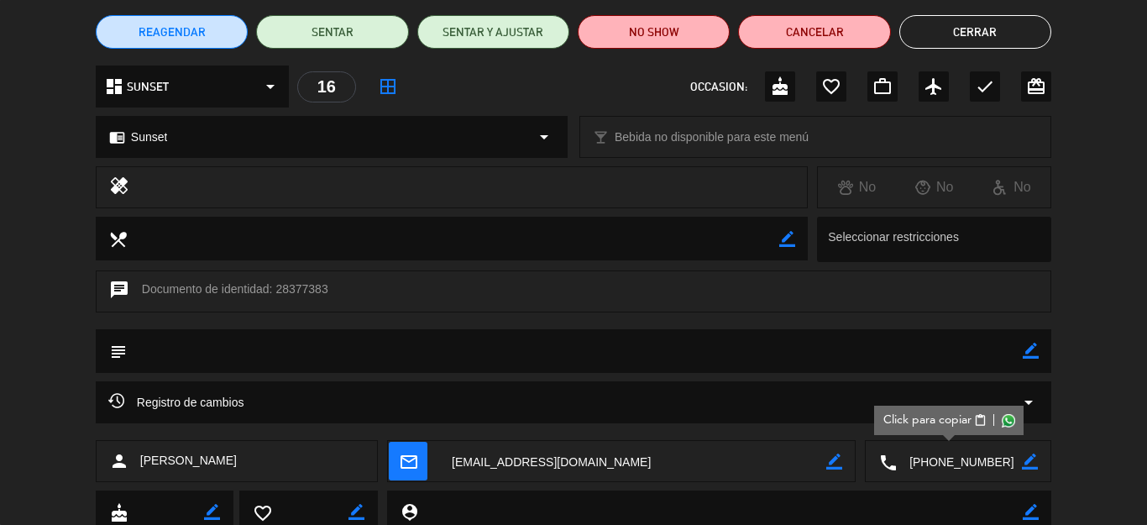
scroll to position [101, 0]
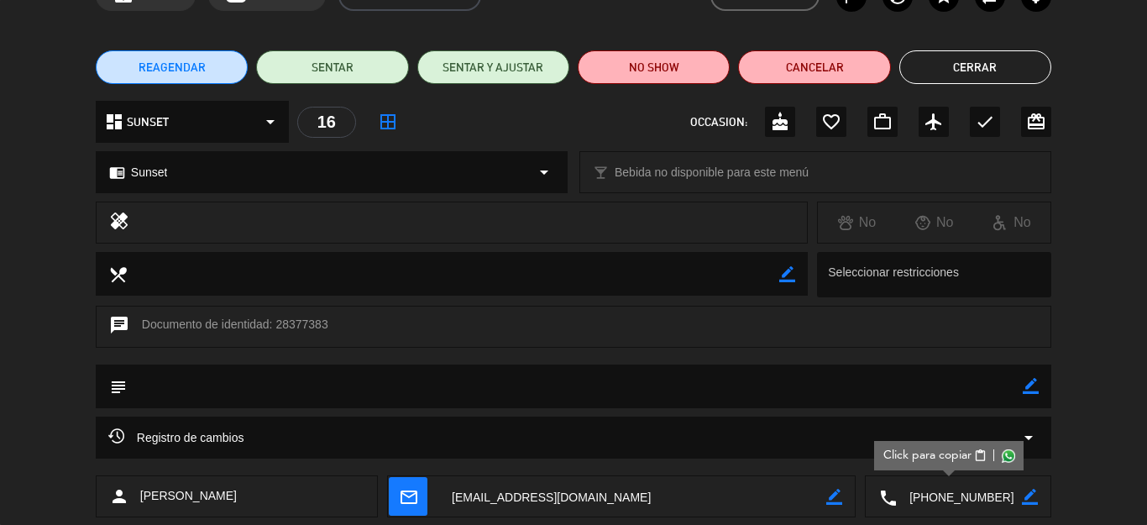
click at [968, 79] on button "Cerrar" at bounding box center [975, 67] width 152 height 34
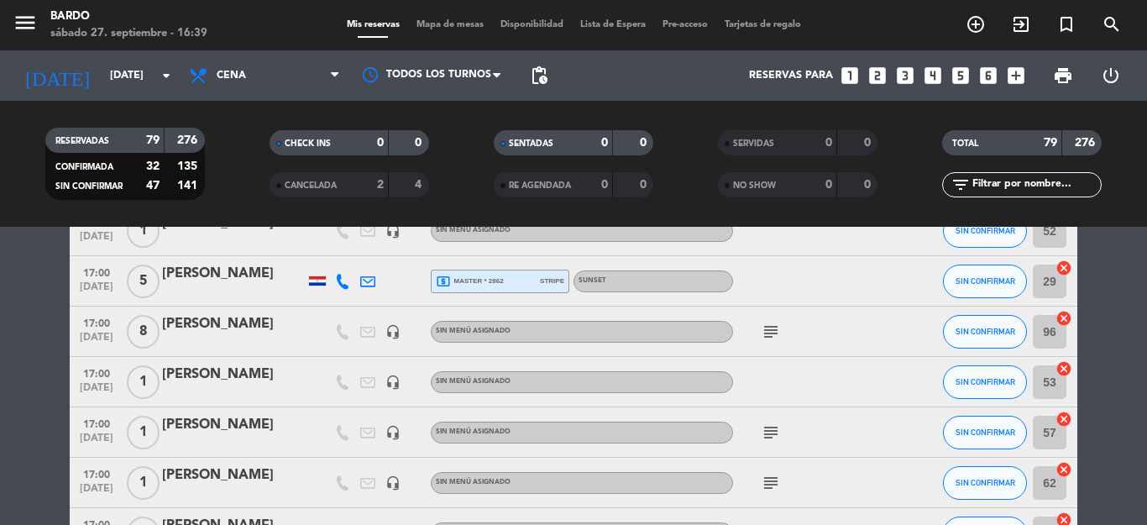
click at [1047, 194] on div "filter_list" at bounding box center [1021, 184] width 159 height 25
click at [1043, 178] on input "text" at bounding box center [1035, 184] width 130 height 18
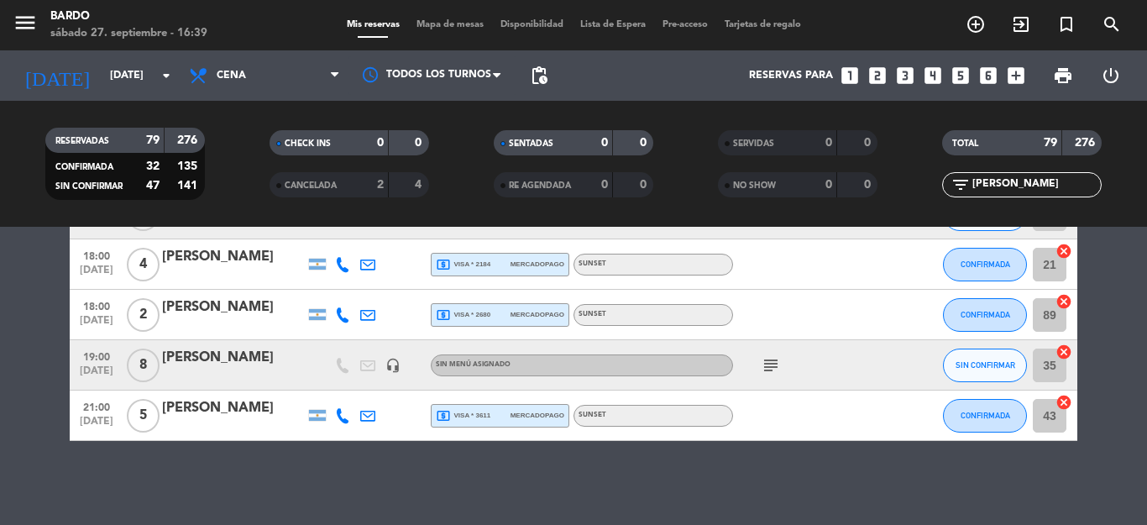
scroll to position [0, 0]
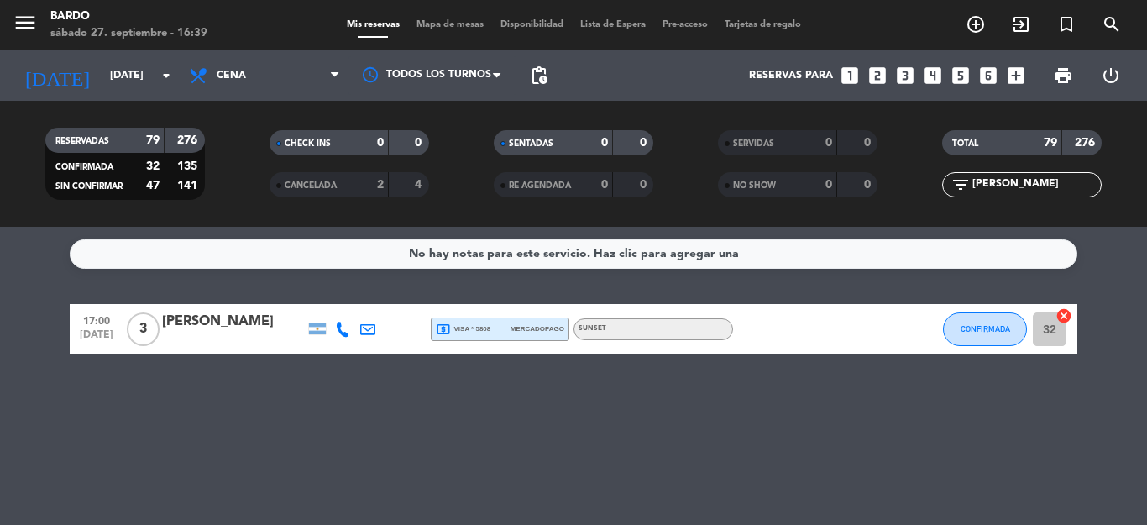
type input "[PERSON_NAME]"
click at [963, 323] on button "CONFIRMADA" at bounding box center [985, 329] width 84 height 34
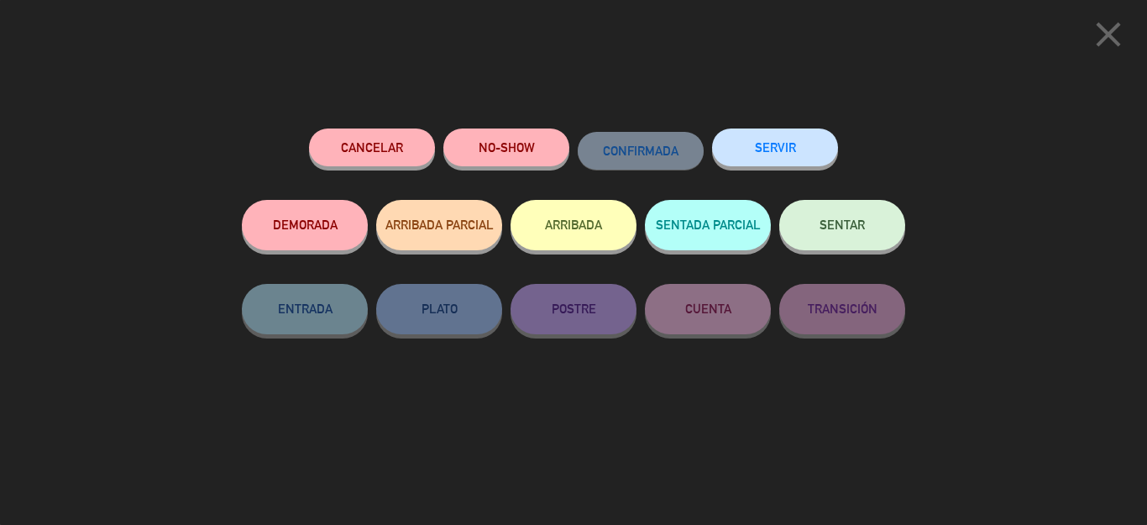
click at [353, 144] on button "Cancelar" at bounding box center [372, 147] width 126 height 38
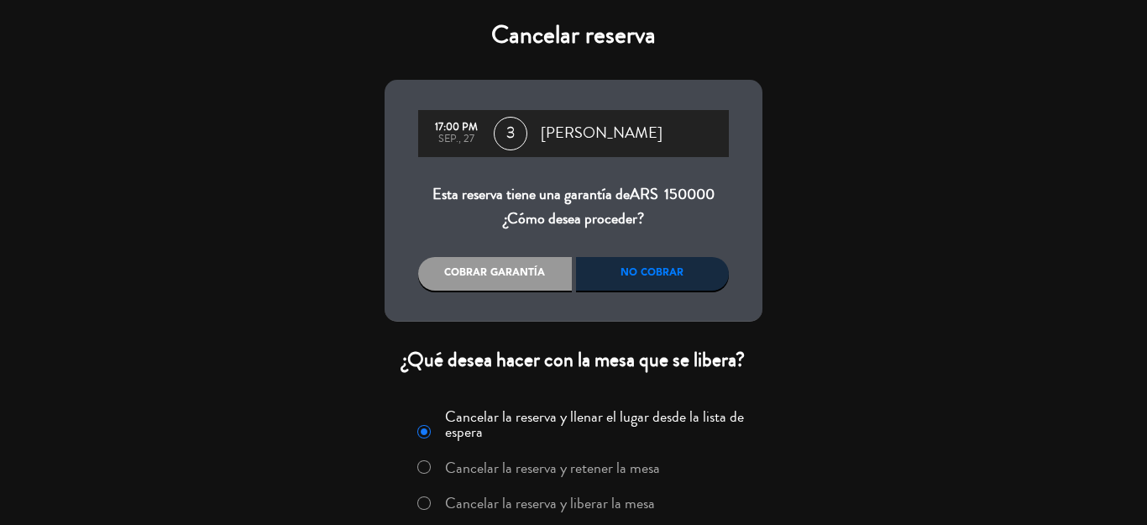
scroll to position [68, 0]
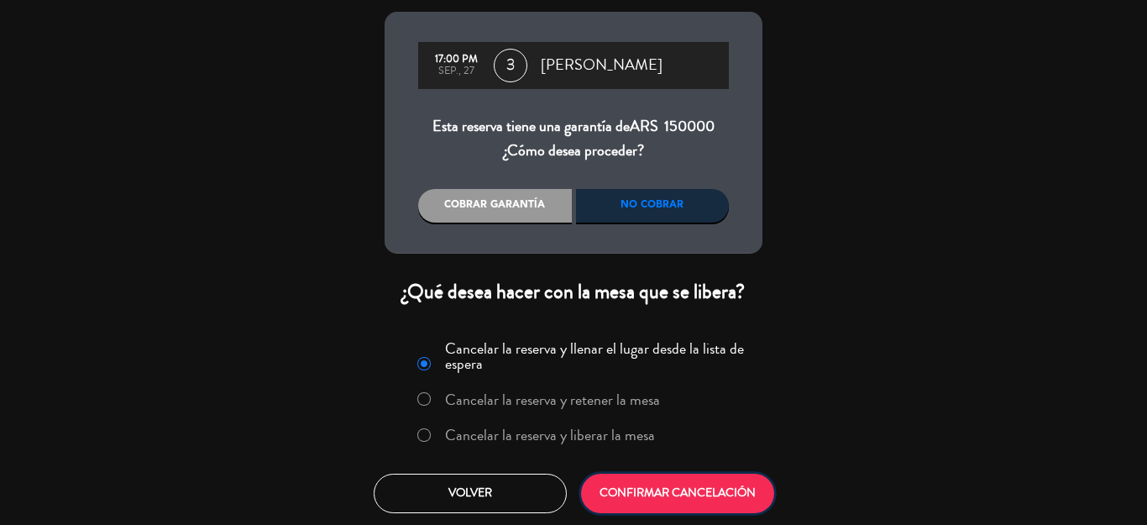
click at [652, 499] on button "CONFIRMAR CANCELACIÓN" at bounding box center [677, 492] width 193 height 39
